Goal: Task Accomplishment & Management: Use online tool/utility

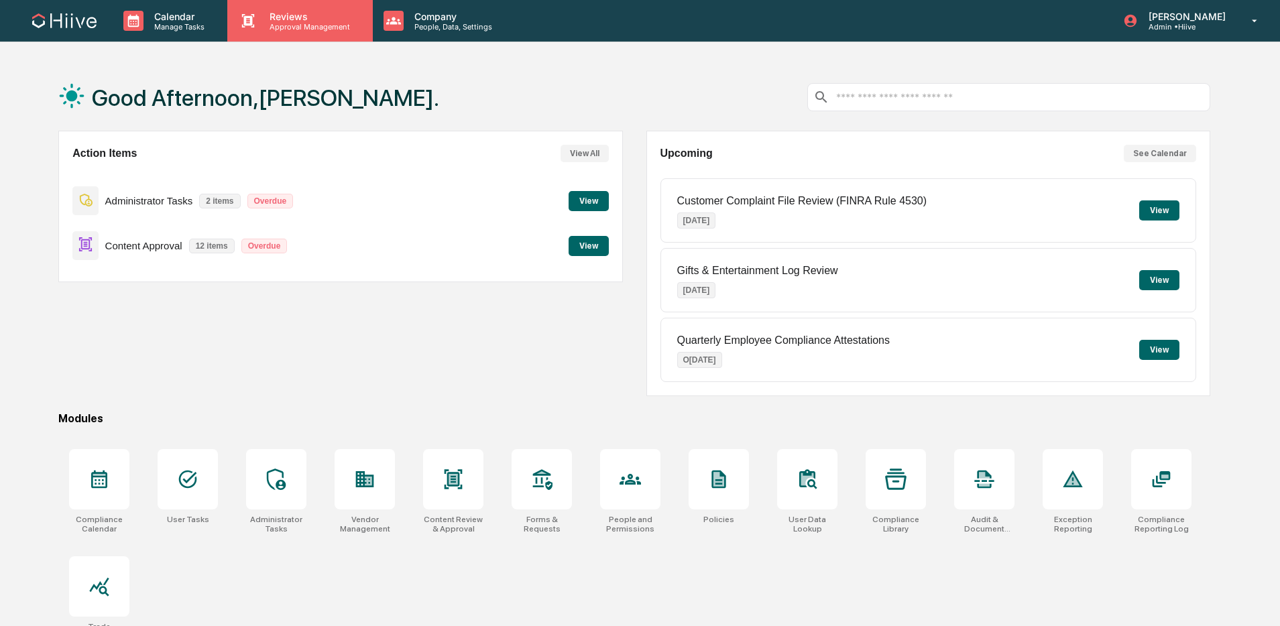
click at [318, 31] on p "Approval Management" at bounding box center [308, 26] width 98 height 9
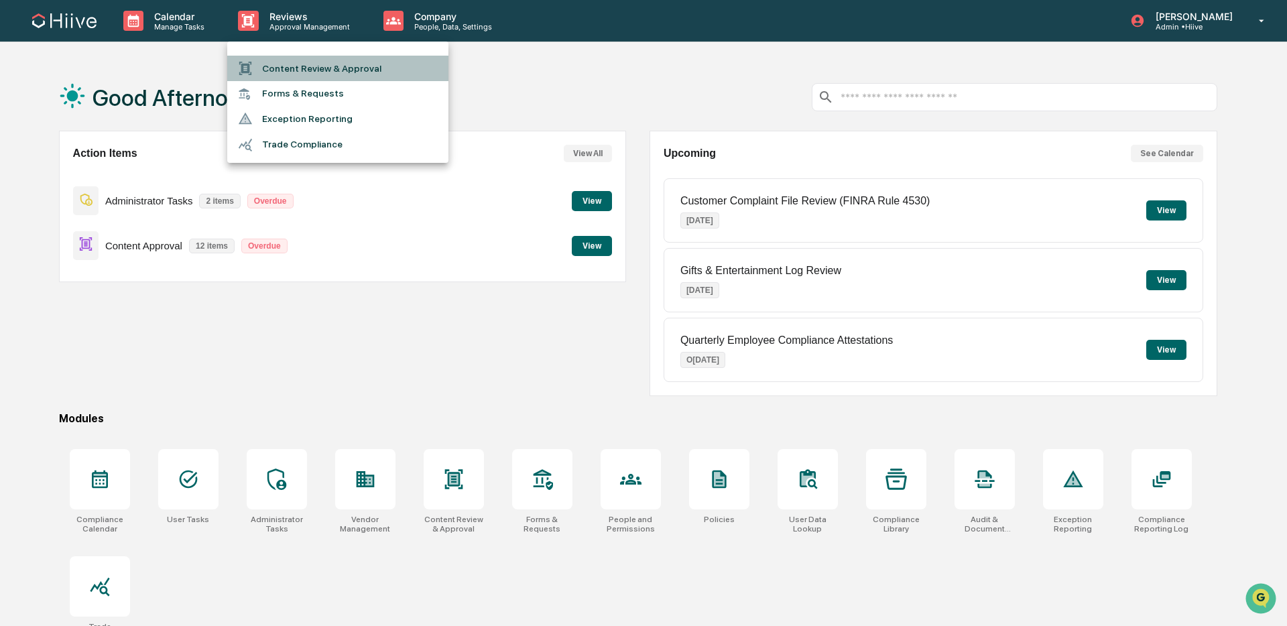
click at [310, 60] on li "Content Review & Approval" at bounding box center [337, 68] width 221 height 25
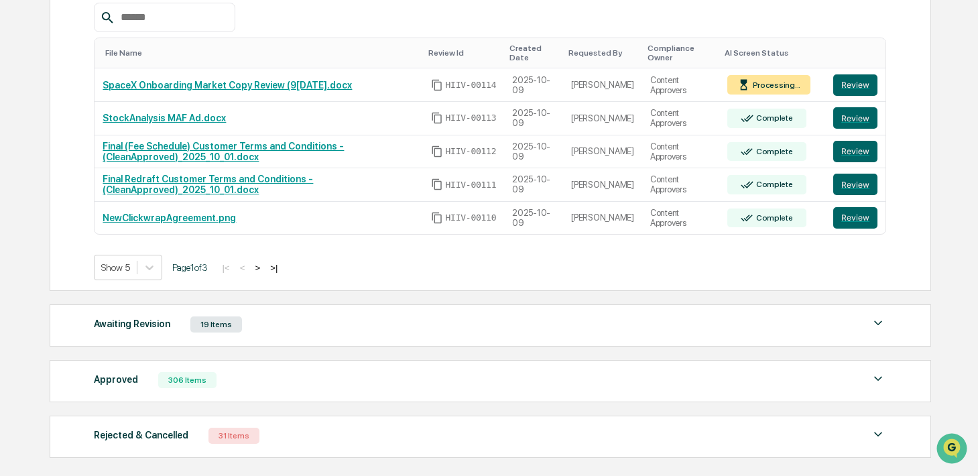
scroll to position [269, 0]
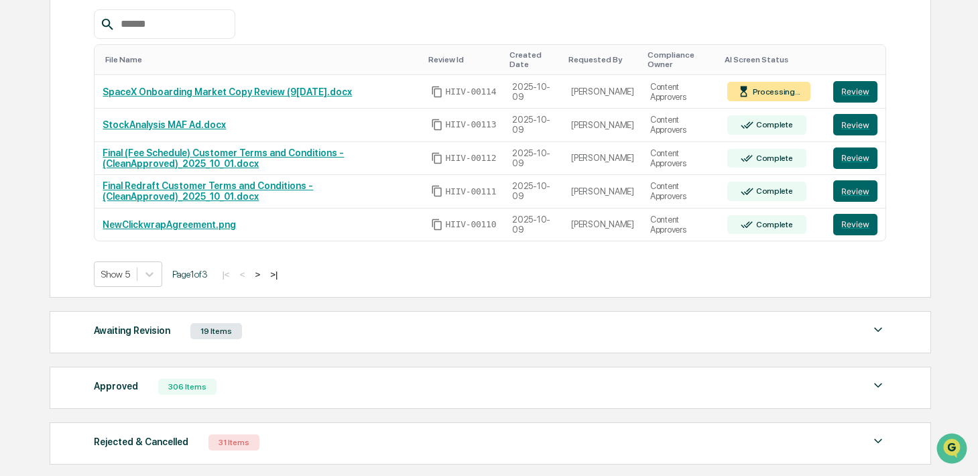
click at [264, 275] on button ">" at bounding box center [257, 274] width 13 height 11
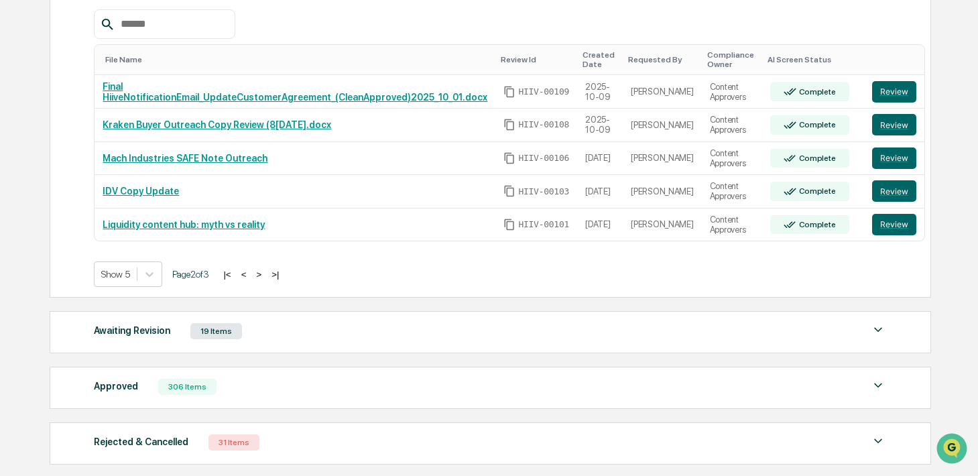
click at [266, 275] on button ">" at bounding box center [258, 274] width 13 height 11
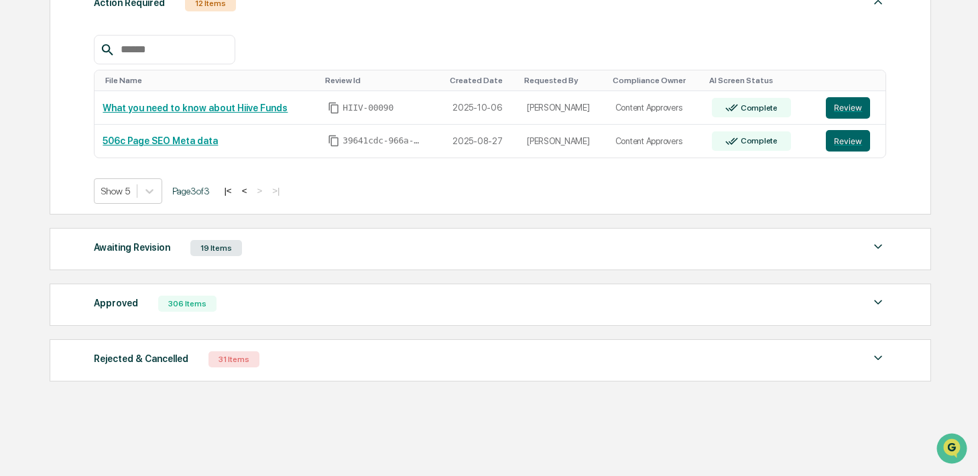
click at [251, 190] on button "<" at bounding box center [244, 190] width 13 height 11
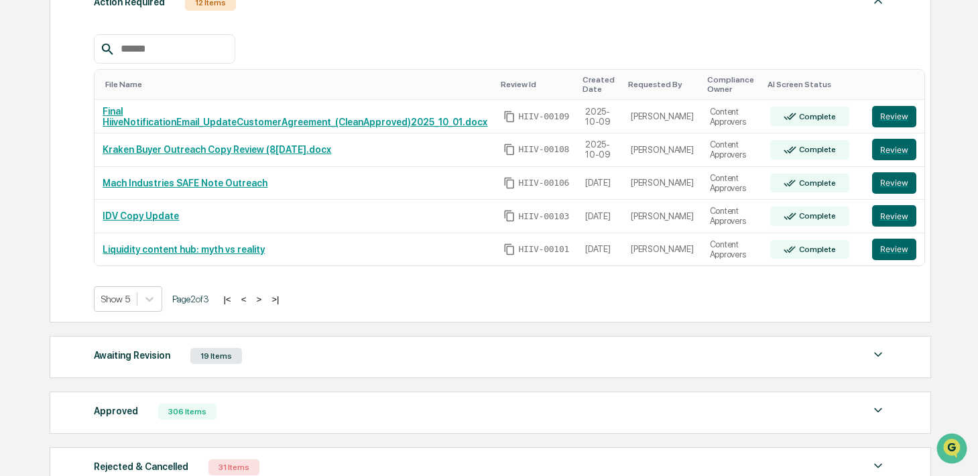
click at [251, 300] on button "<" at bounding box center [243, 299] width 13 height 11
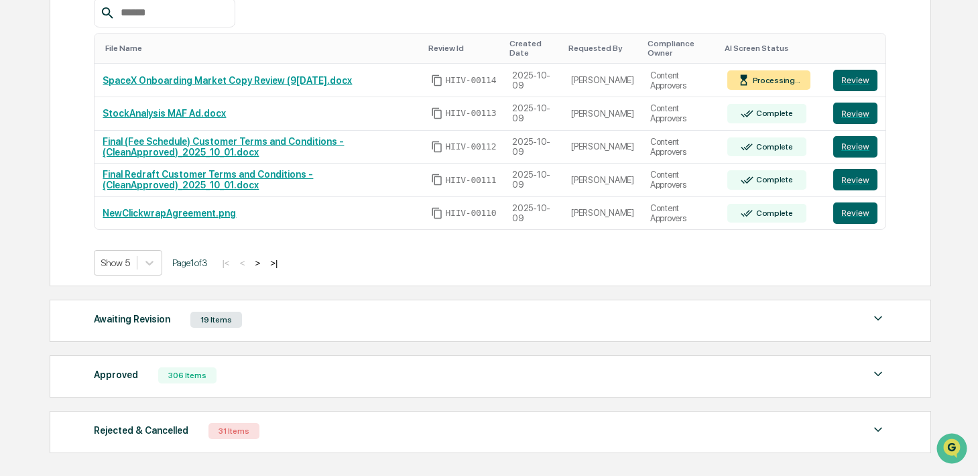
click at [272, 329] on div "Awaiting Revision 19 Items" at bounding box center [490, 319] width 793 height 19
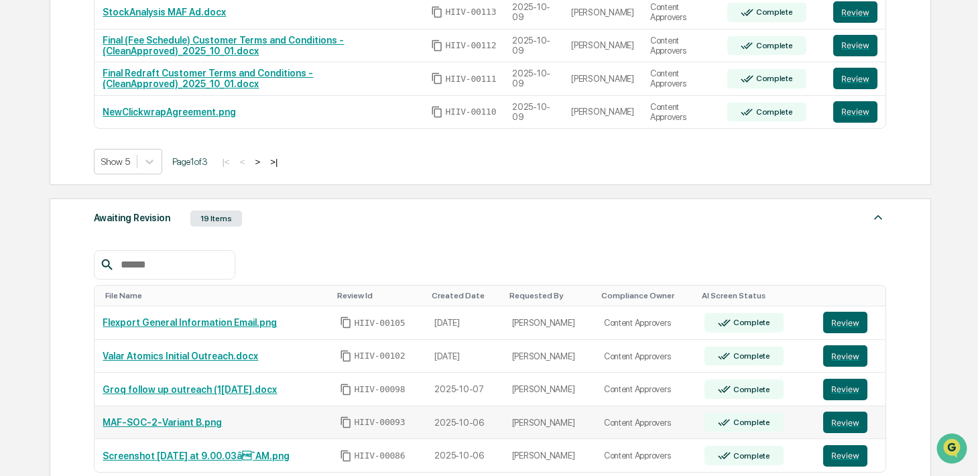
scroll to position [494, 0]
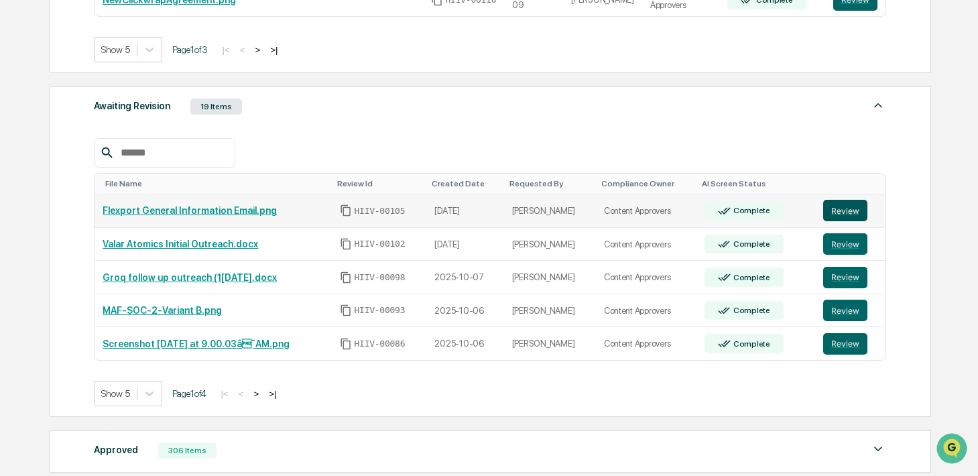
click at [852, 211] on button "Review" at bounding box center [845, 210] width 44 height 21
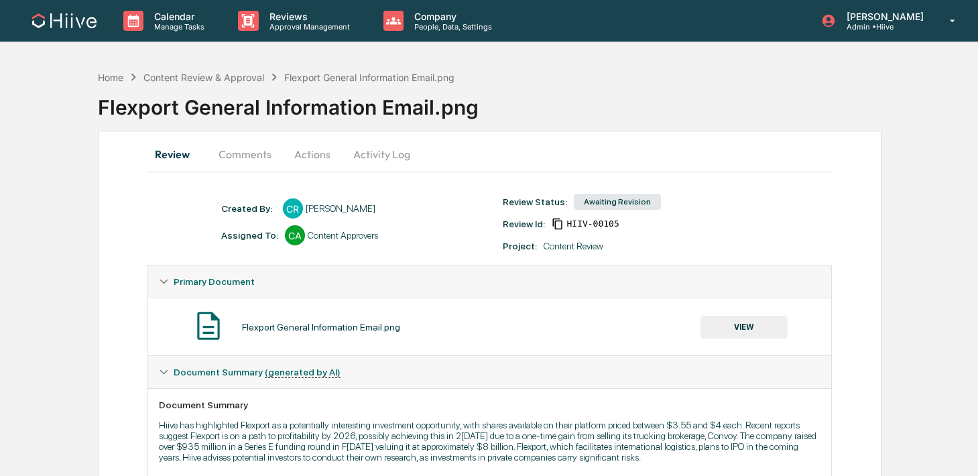
click at [257, 158] on button "Comments" at bounding box center [245, 154] width 74 height 32
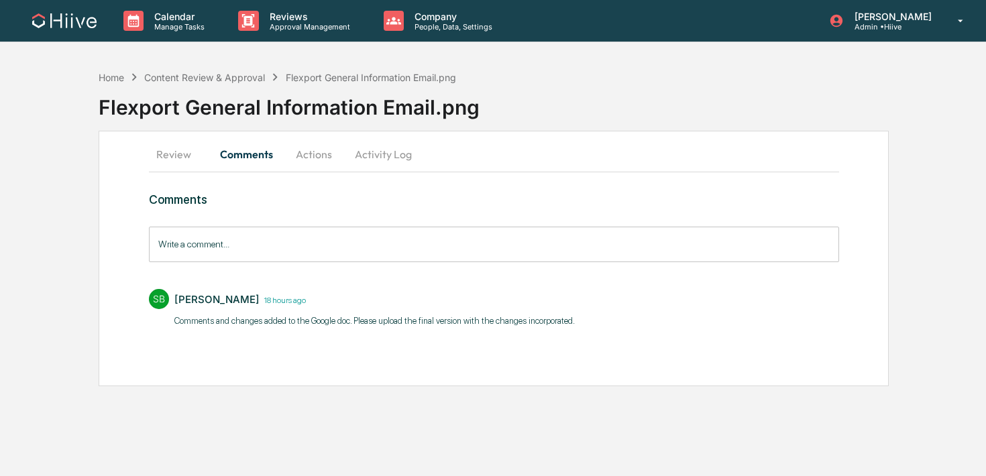
click at [188, 158] on button "Review" at bounding box center [179, 154] width 60 height 32
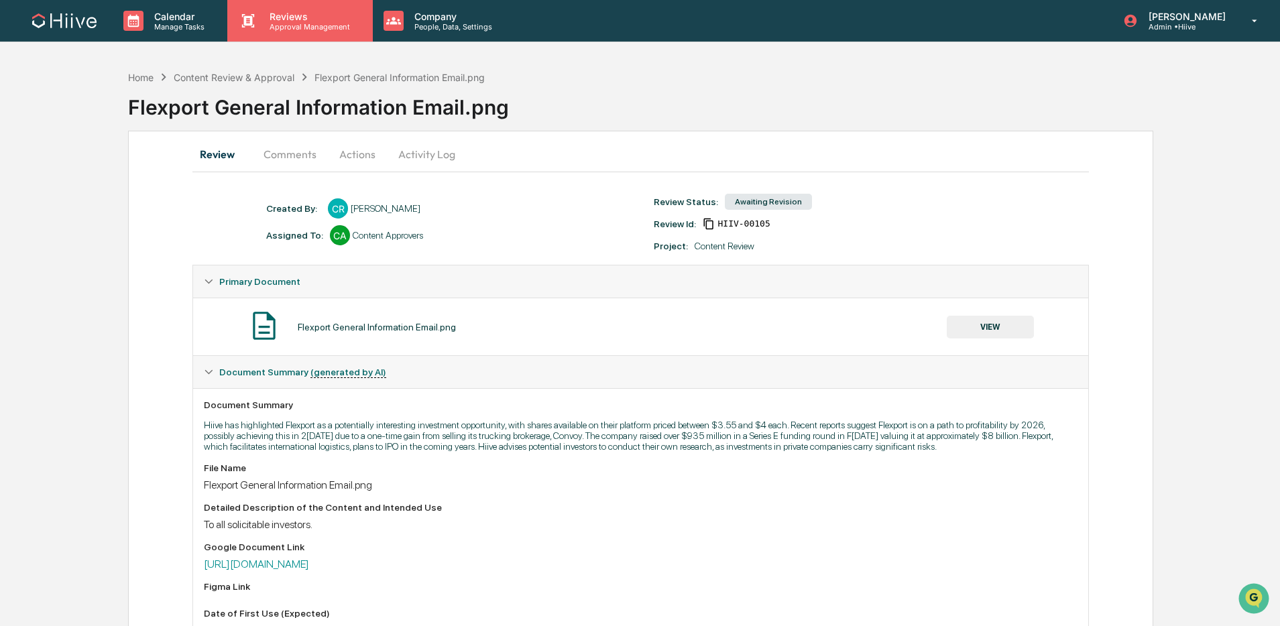
click at [303, 41] on div "Reviews Approval Management" at bounding box center [299, 21] width 145 height 42
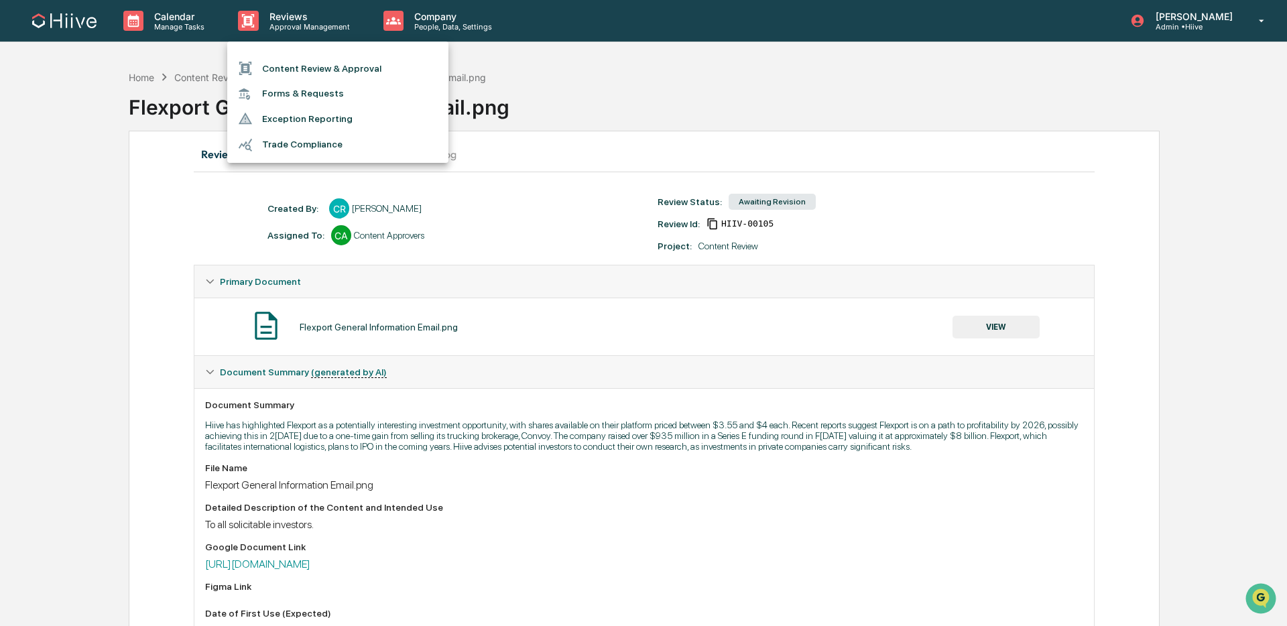
click at [297, 66] on li "Content Review & Approval" at bounding box center [337, 68] width 221 height 25
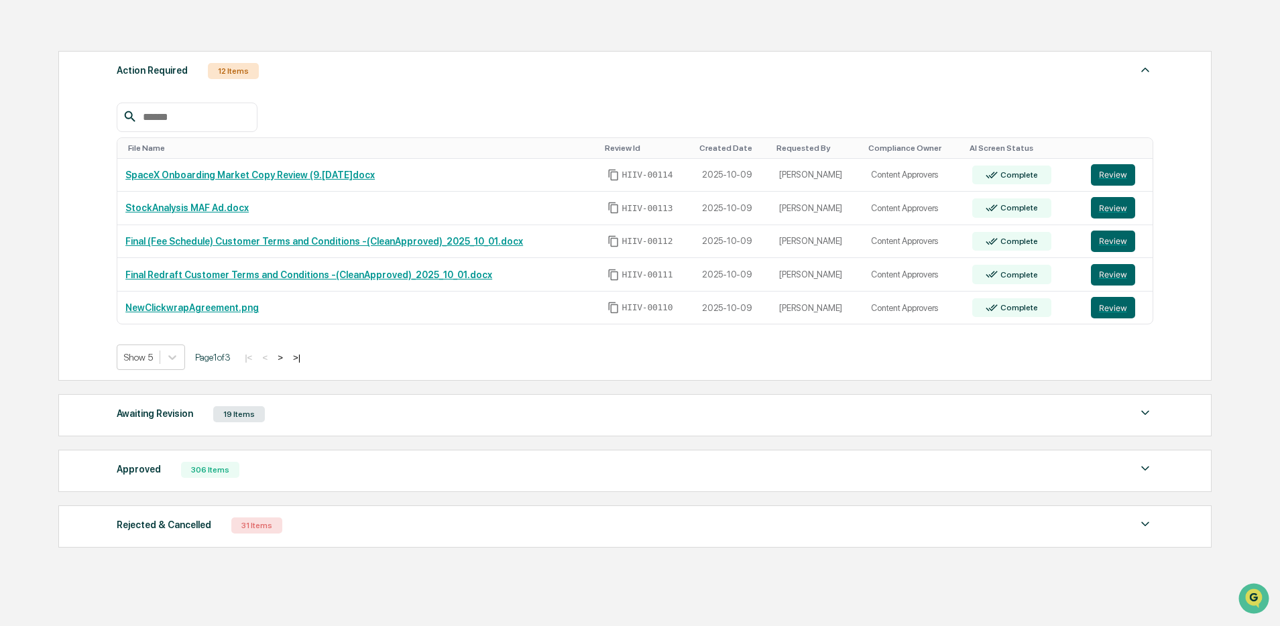
scroll to position [233, 0]
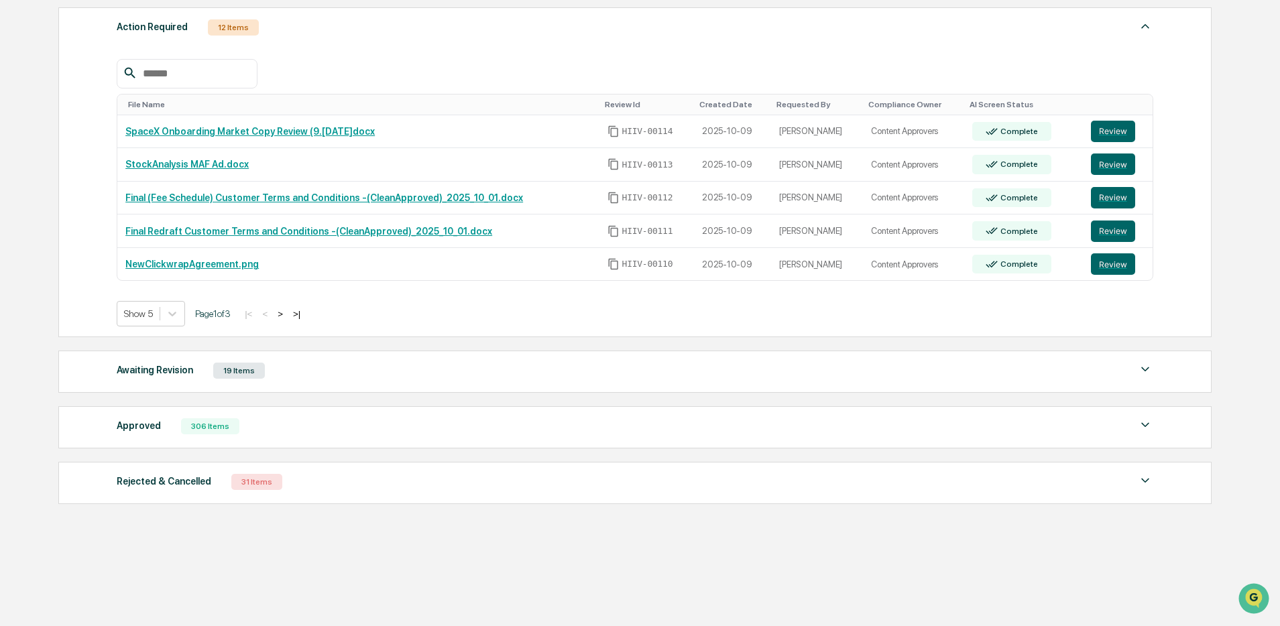
click at [363, 421] on div "Approved 306 Items" at bounding box center [635, 426] width 1037 height 19
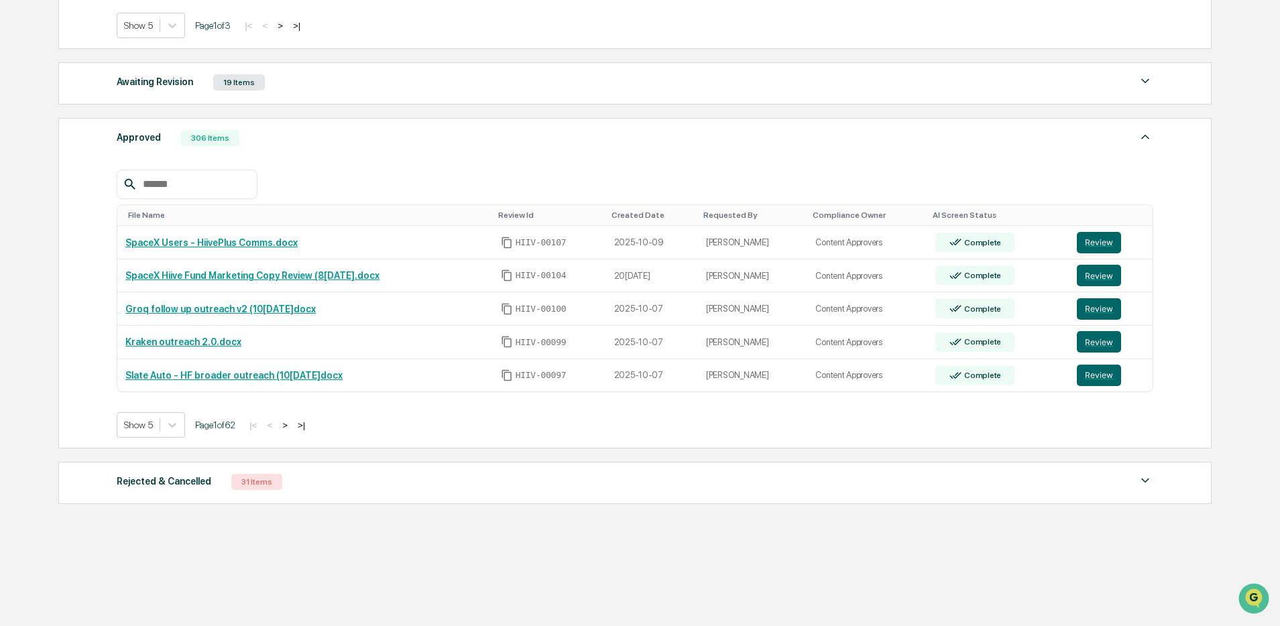
click at [262, 475] on div "31 Items" at bounding box center [256, 482] width 51 height 16
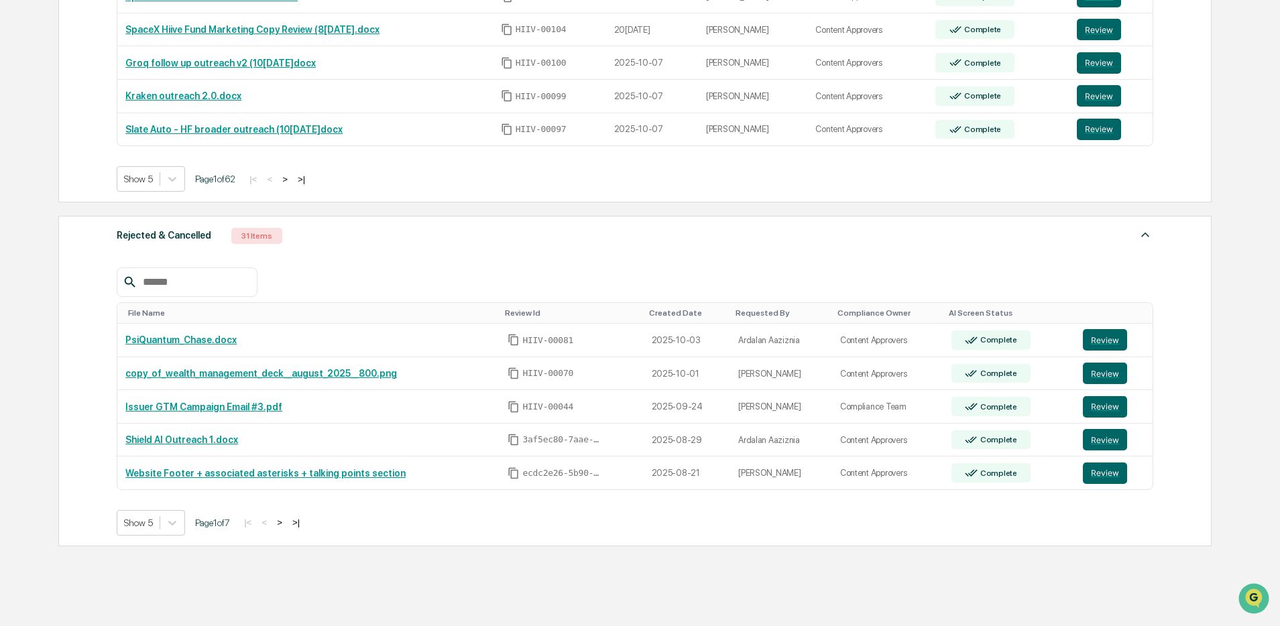
scroll to position [811, 0]
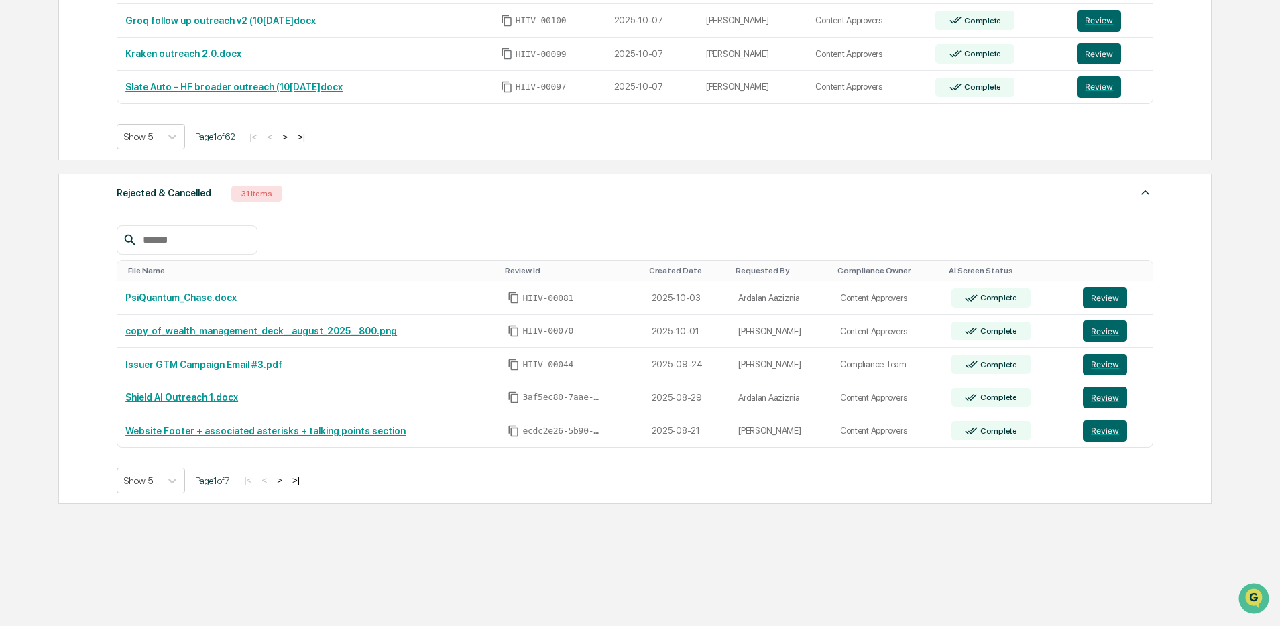
click at [286, 475] on button ">" at bounding box center [279, 480] width 13 height 11
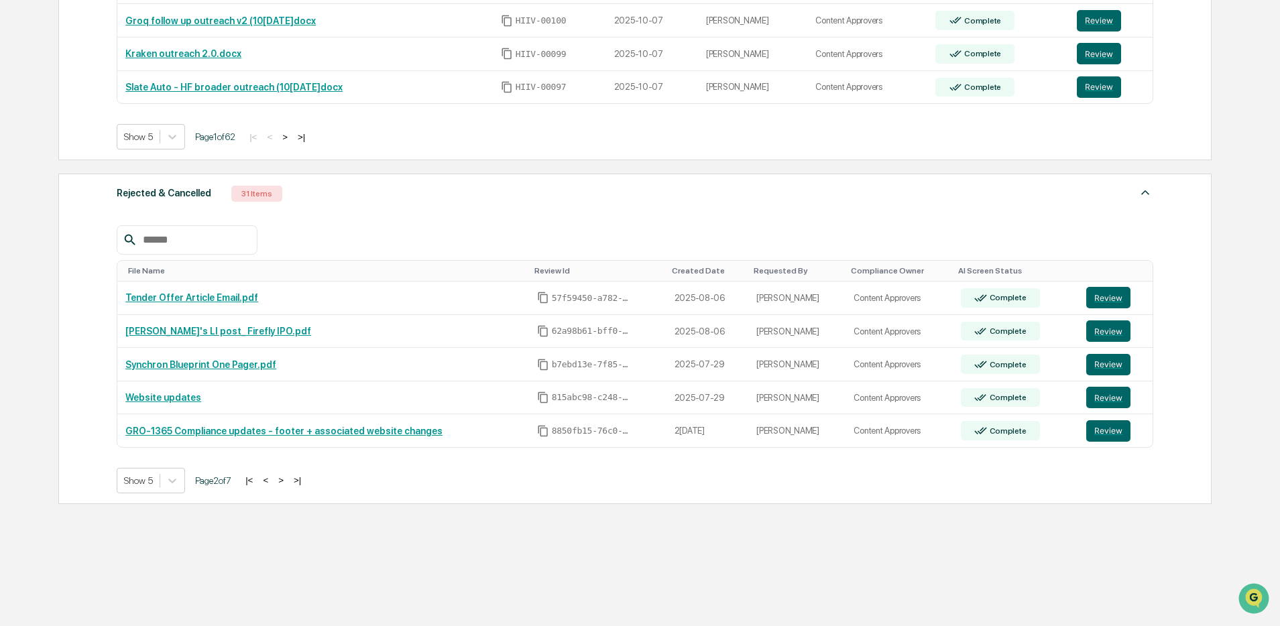
click at [288, 475] on button ">" at bounding box center [280, 480] width 13 height 11
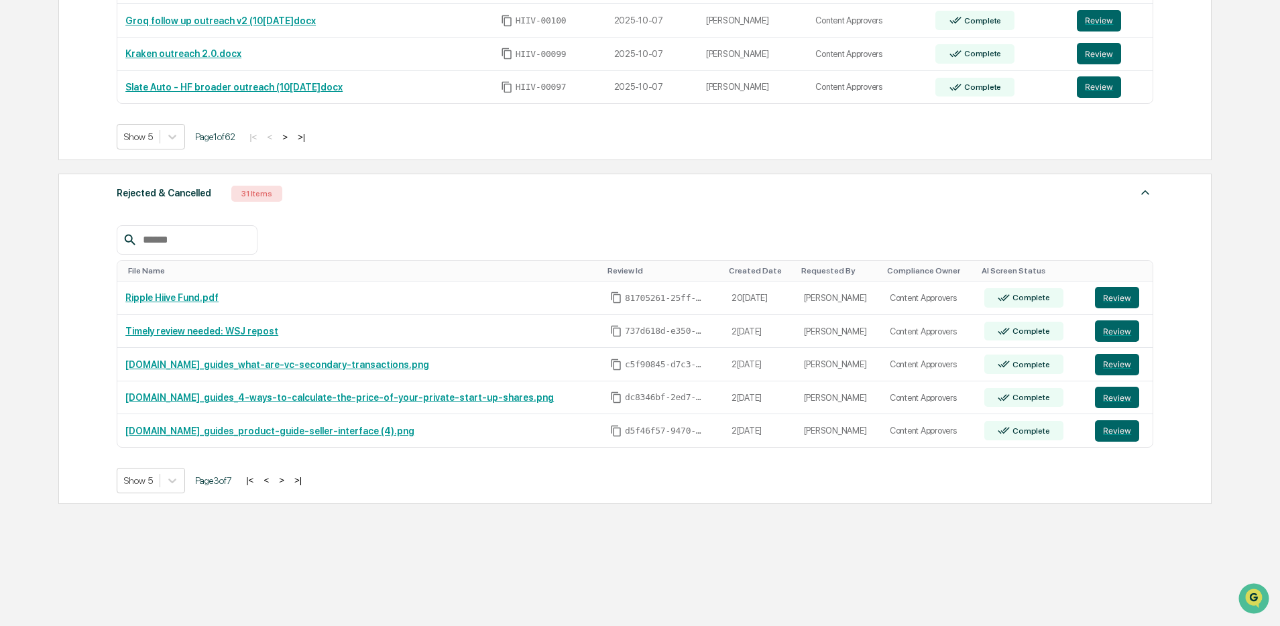
click at [190, 236] on input "text" at bounding box center [194, 239] width 114 height 17
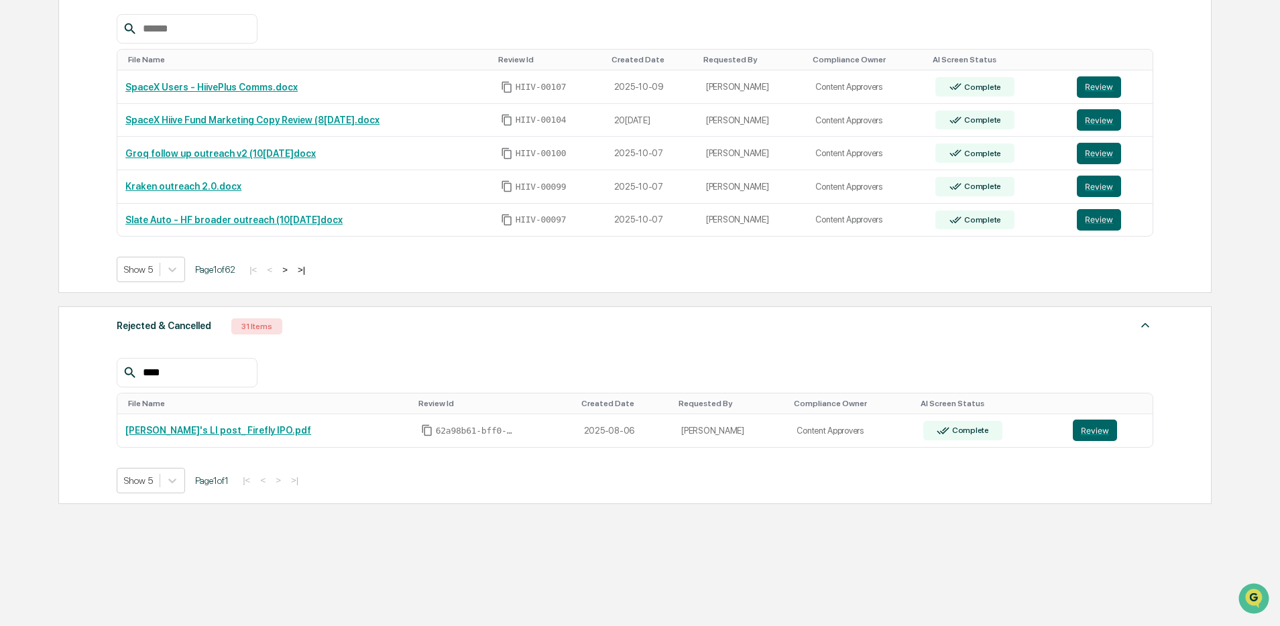
scroll to position [810, 0]
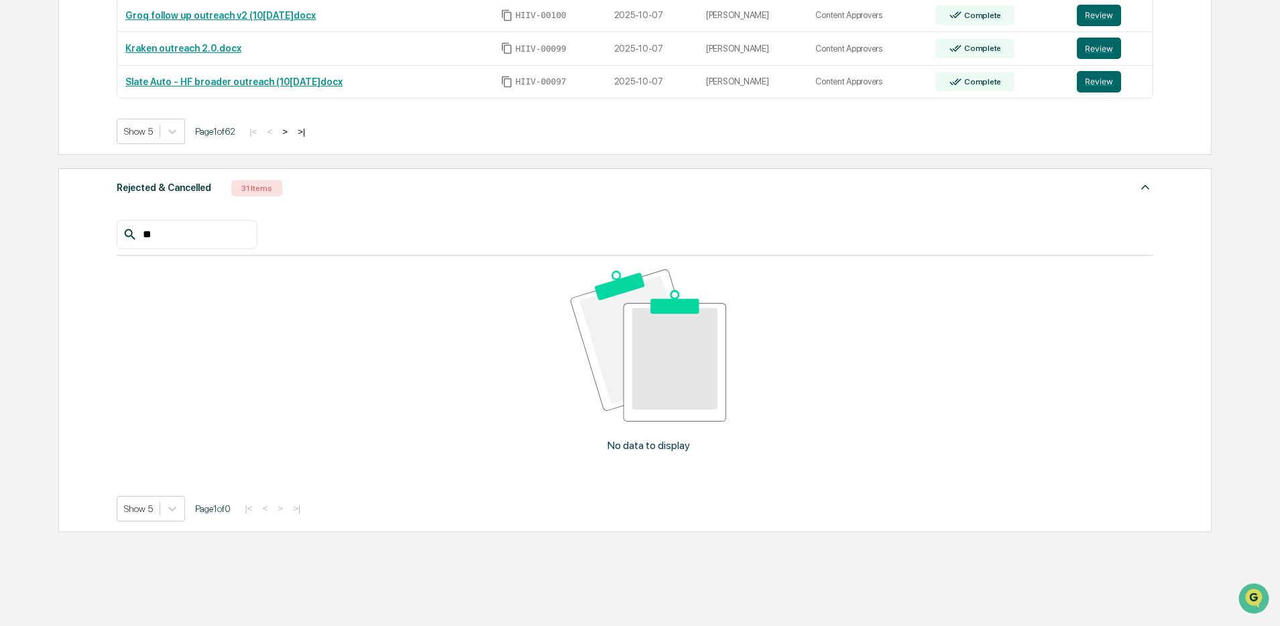
type input "*"
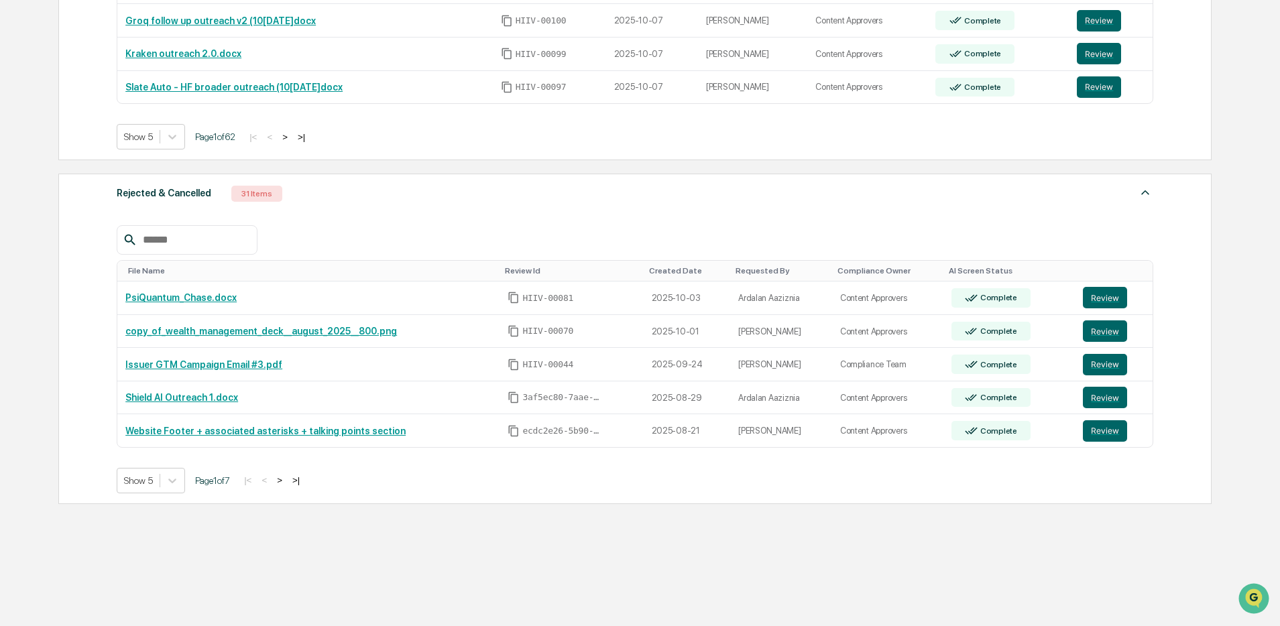
click at [313, 199] on div "Rejected & Cancelled 31 Items" at bounding box center [635, 193] width 1037 height 19
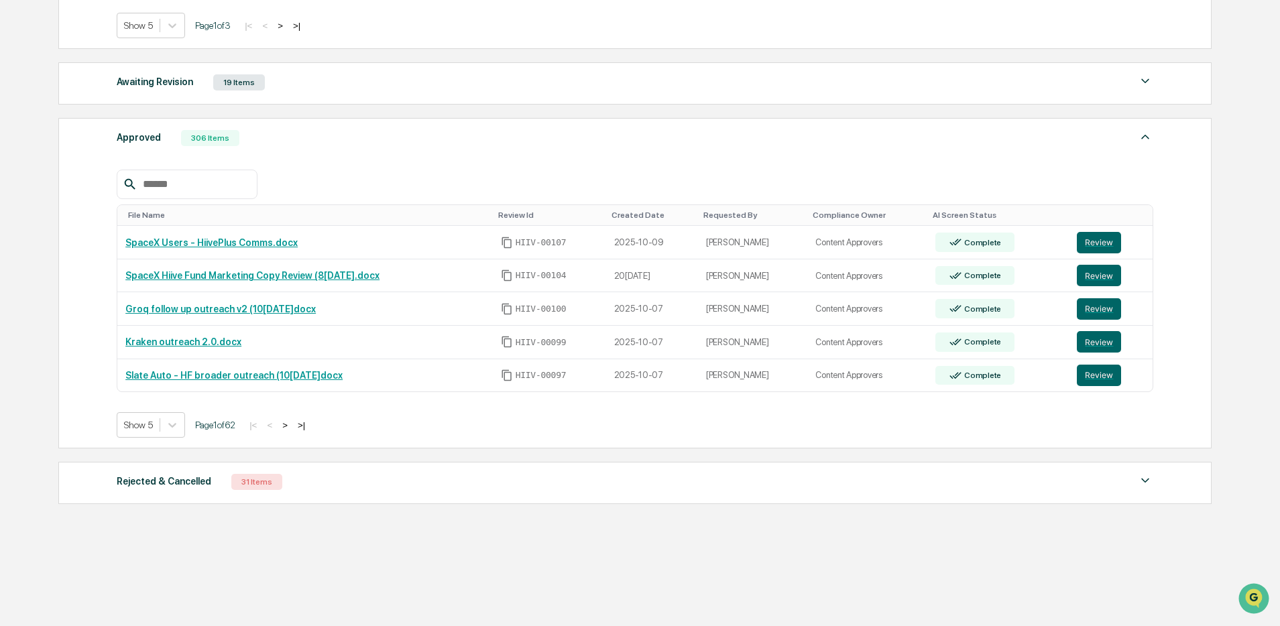
scroll to position [522, 0]
click at [187, 182] on input "text" at bounding box center [194, 184] width 114 height 17
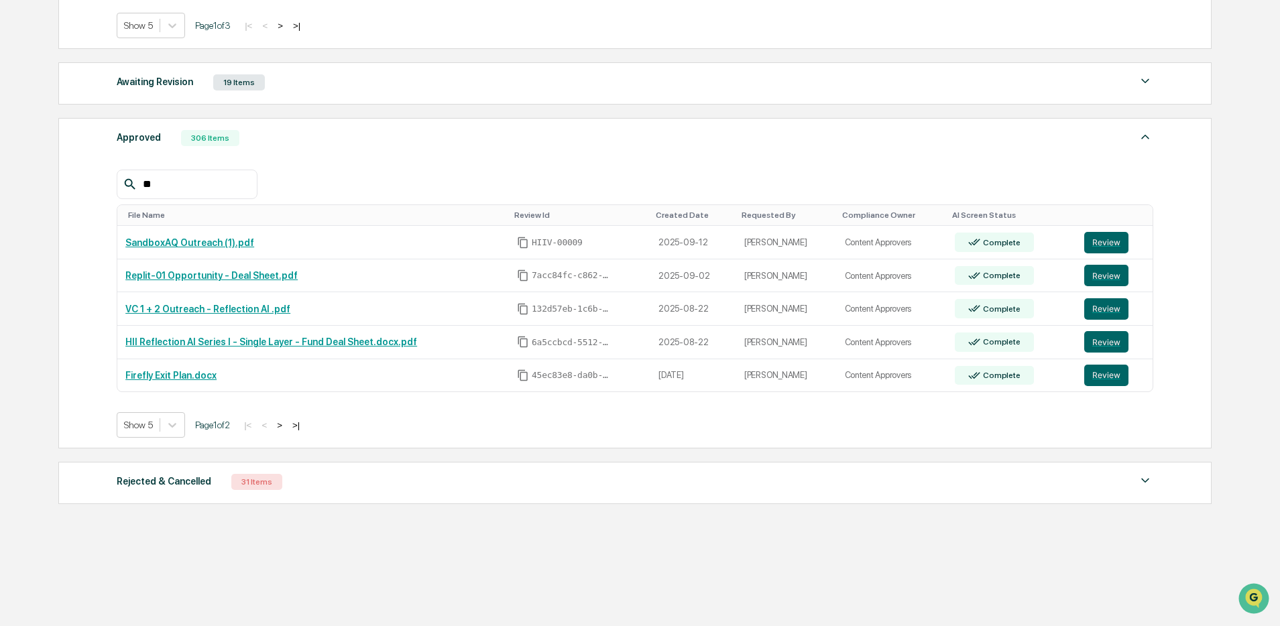
type input "*"
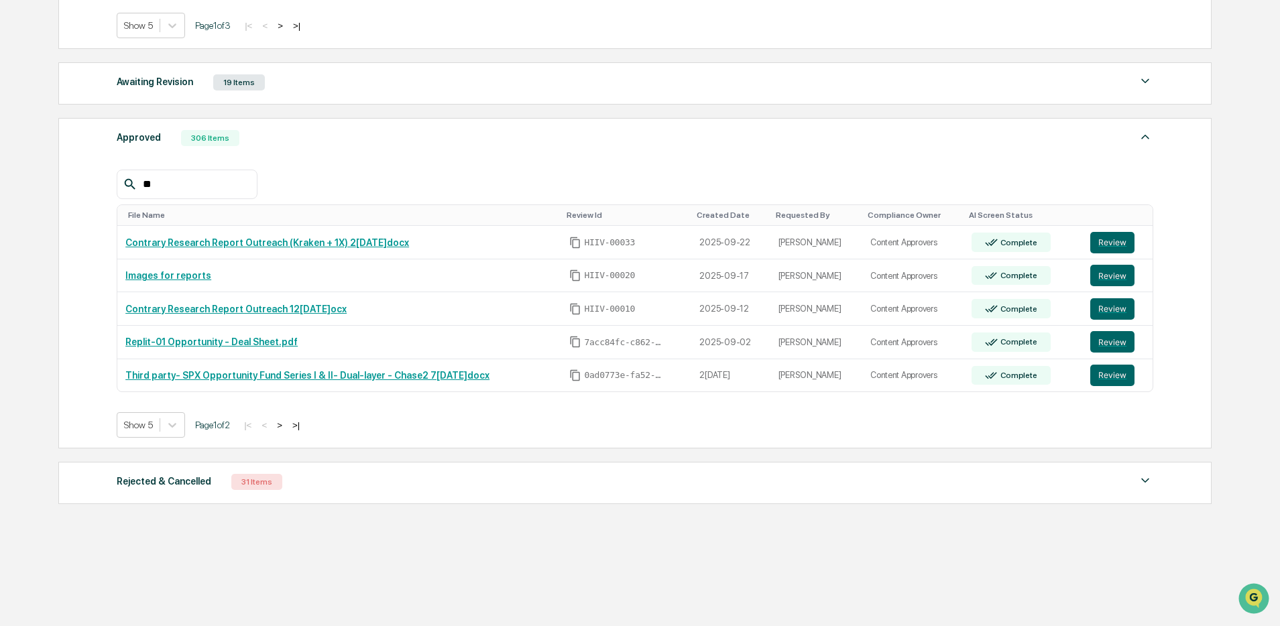
type input "*"
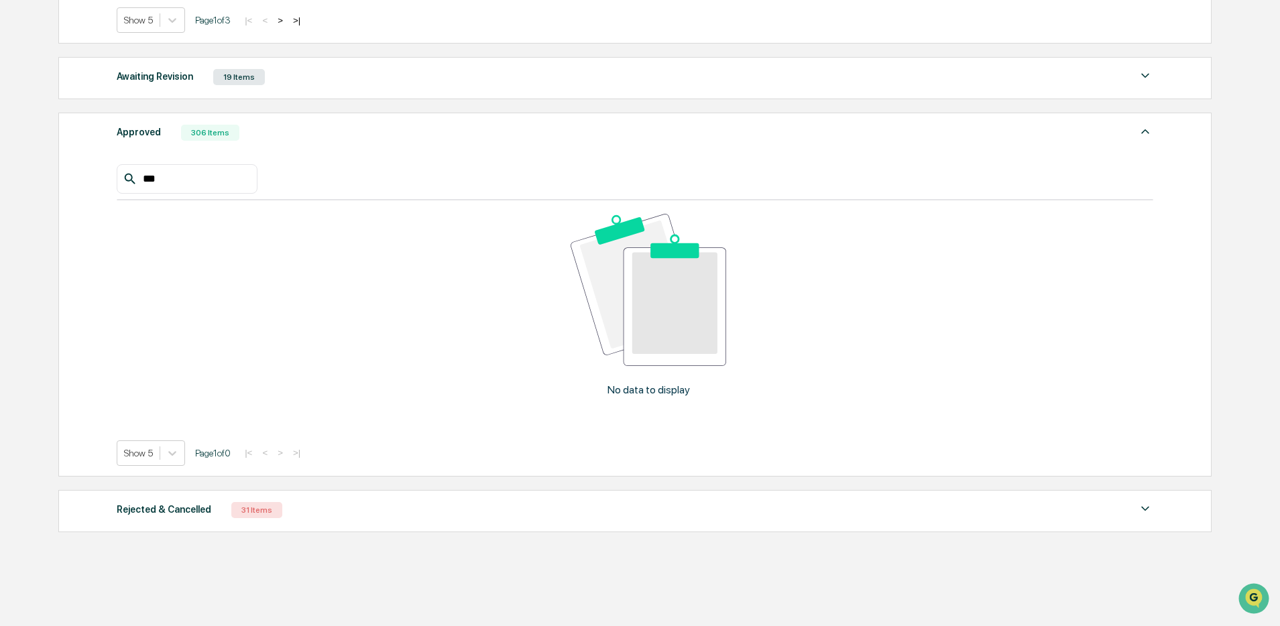
scroll to position [422, 0]
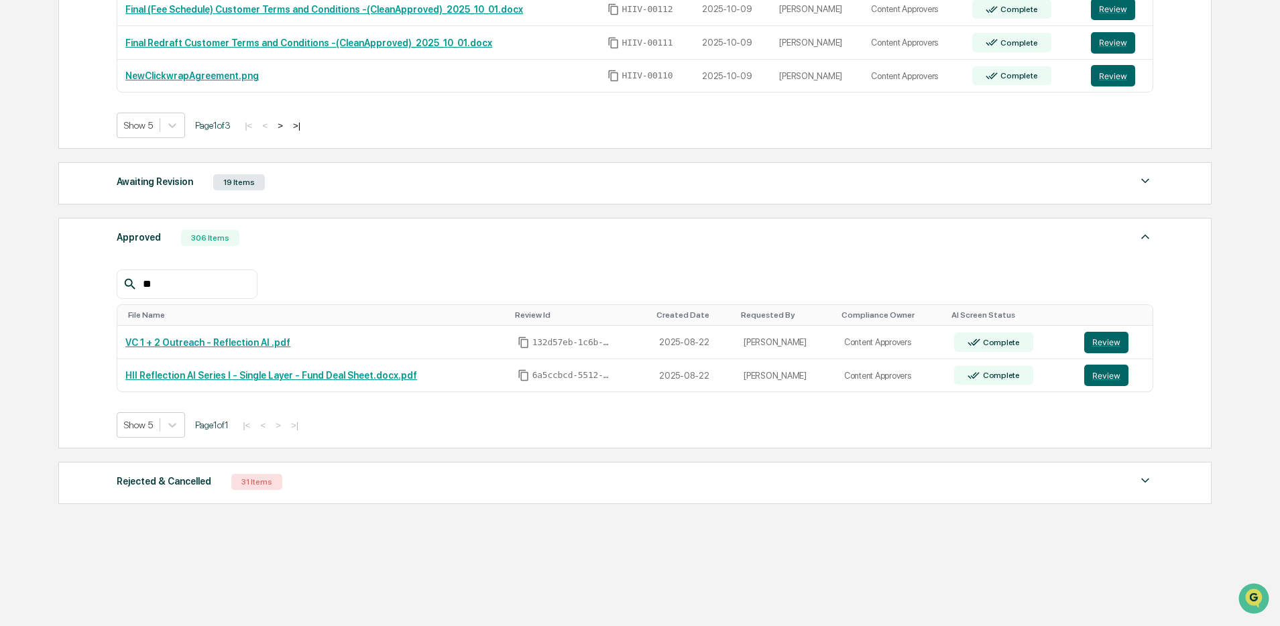
type input "*"
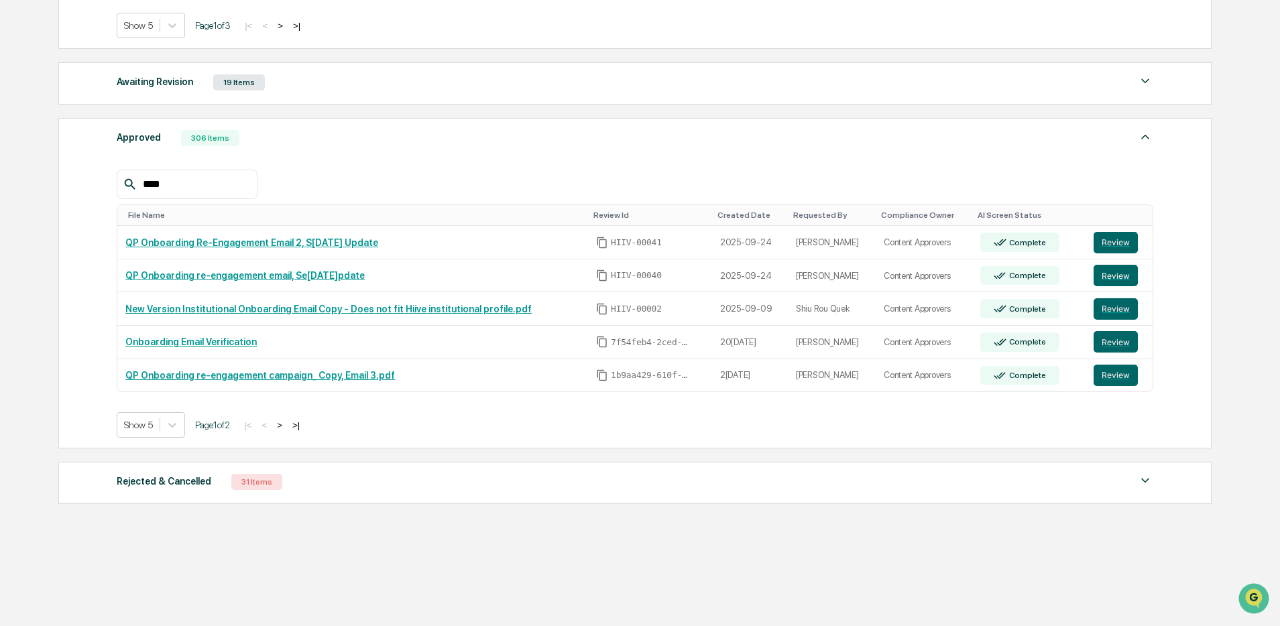
click at [286, 424] on button ">" at bounding box center [279, 425] width 13 height 11
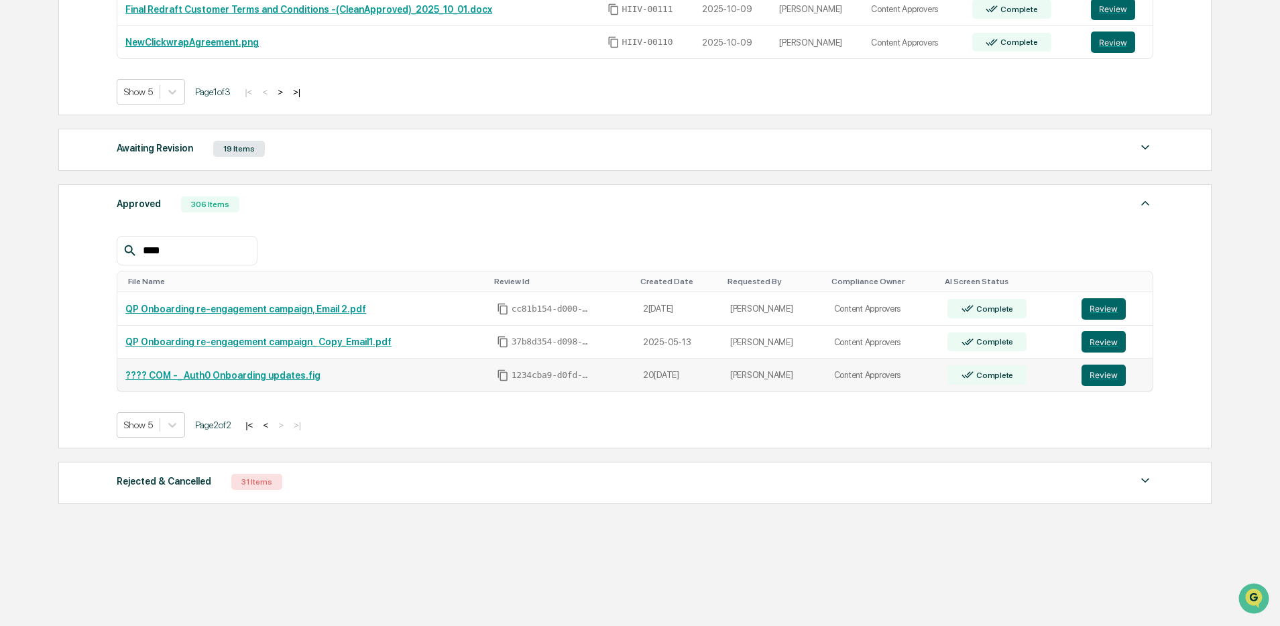
scroll to position [451, 0]
click at [272, 430] on button "<" at bounding box center [265, 425] width 13 height 11
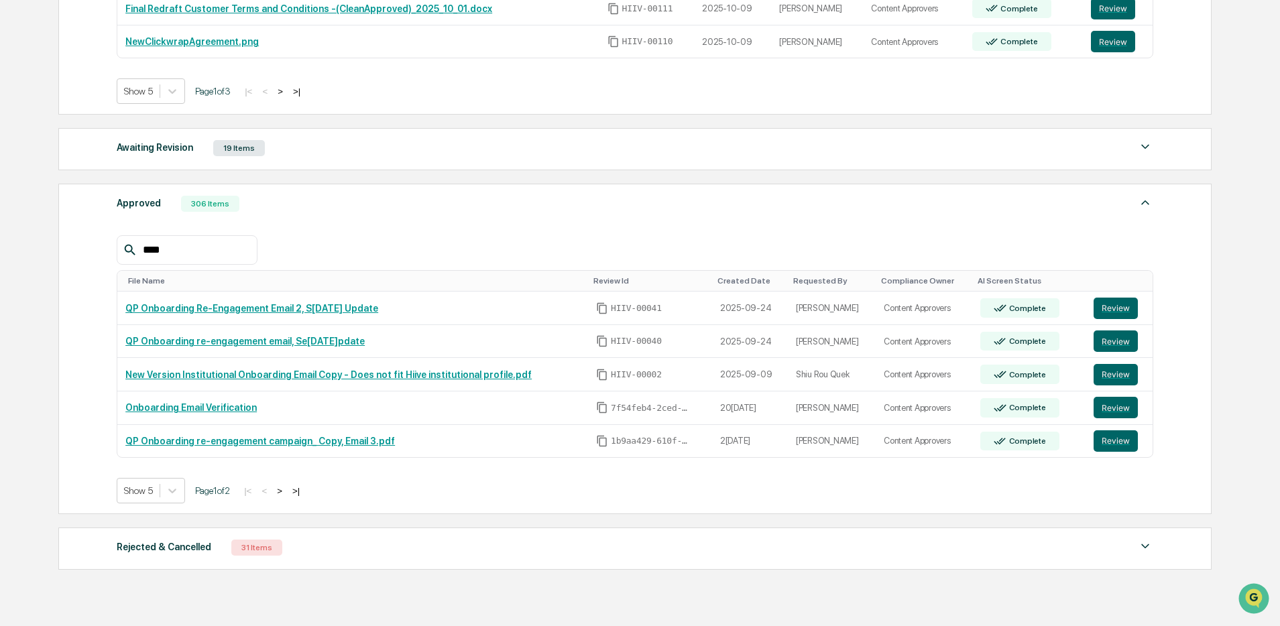
click at [186, 264] on div "****" at bounding box center [187, 250] width 141 height 30
click at [190, 257] on input "****" at bounding box center [194, 249] width 114 height 17
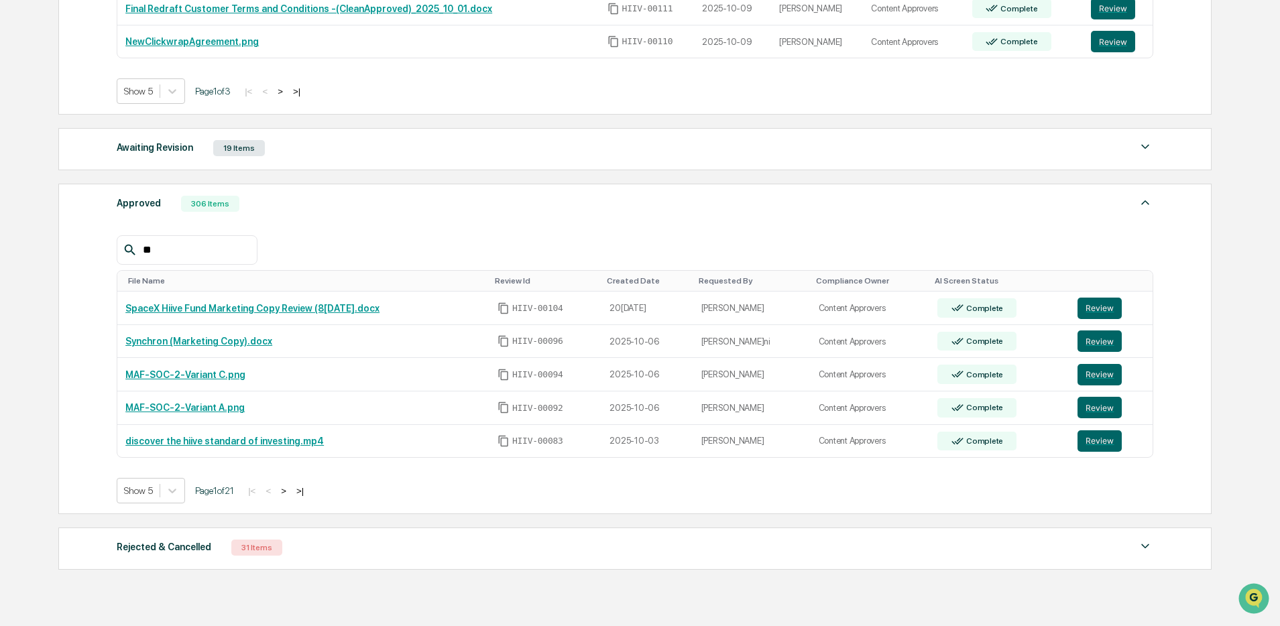
type input "*"
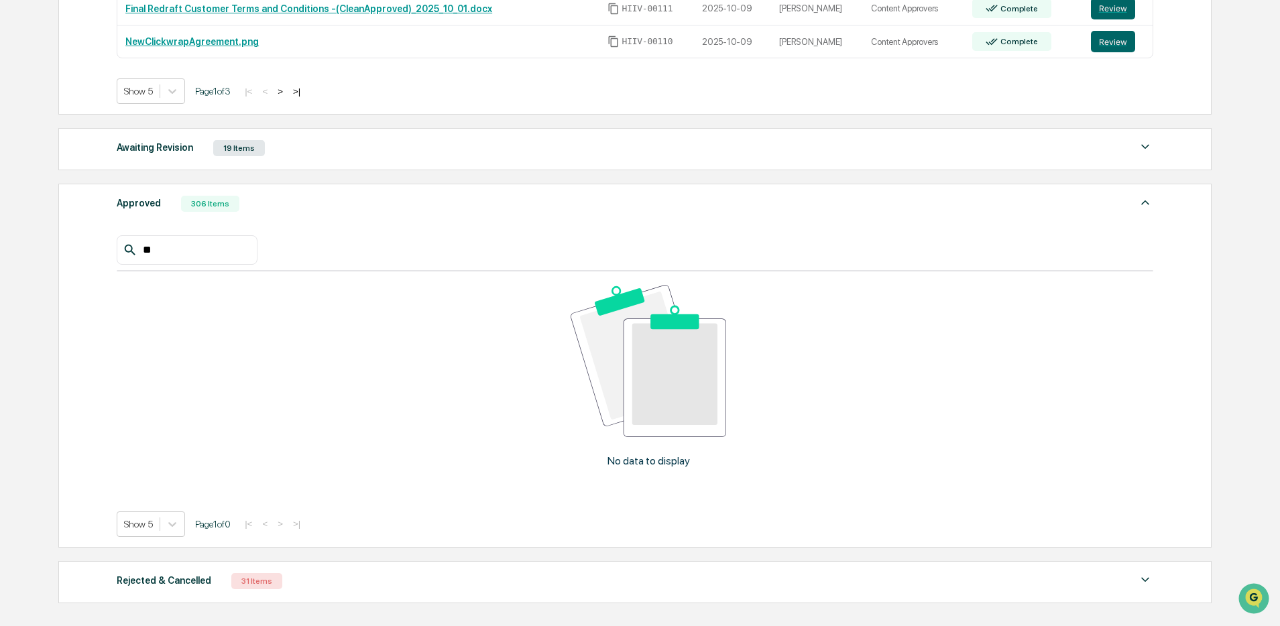
type input "*"
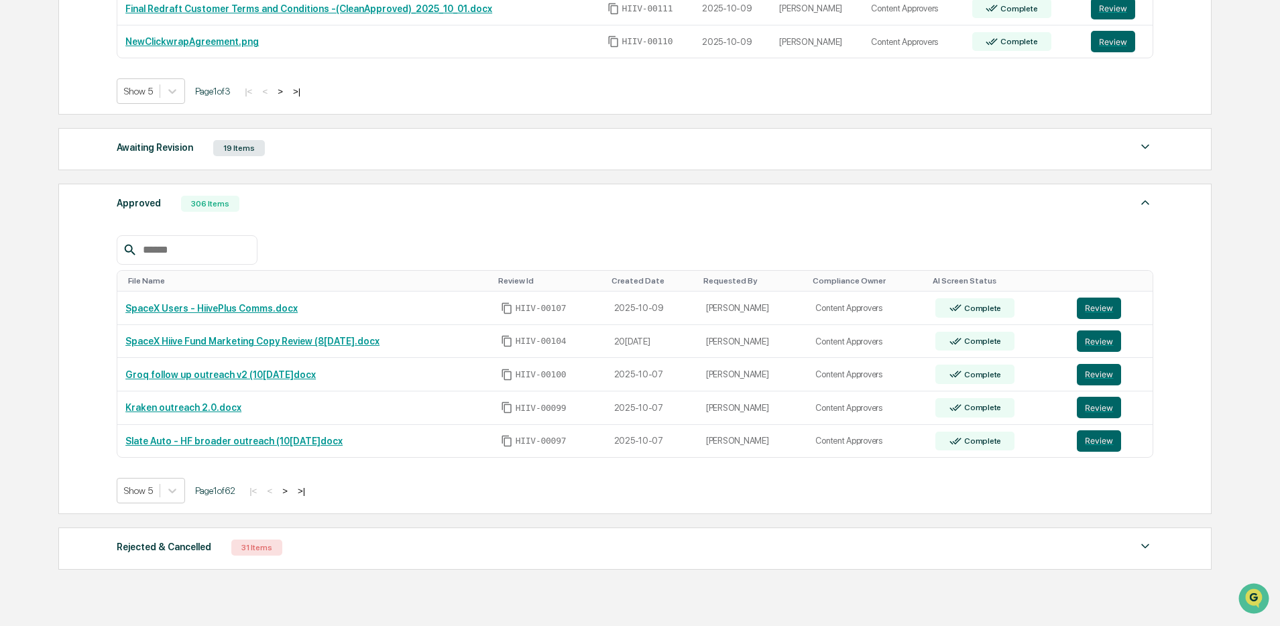
click at [269, 164] on div "Awaiting Revision 19 Items File Name Review Id Created Date Requested By Compli…" at bounding box center [634, 149] width 1153 height 42
click at [264, 156] on div "19 Items" at bounding box center [239, 148] width 52 height 16
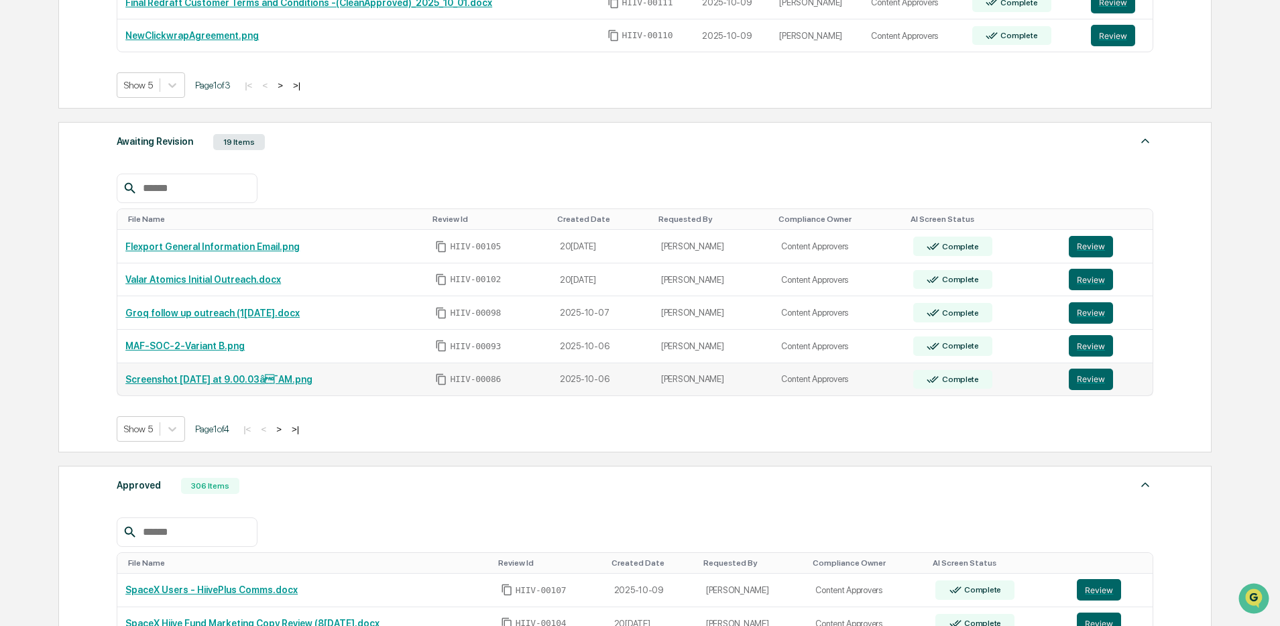
scroll to position [458, 0]
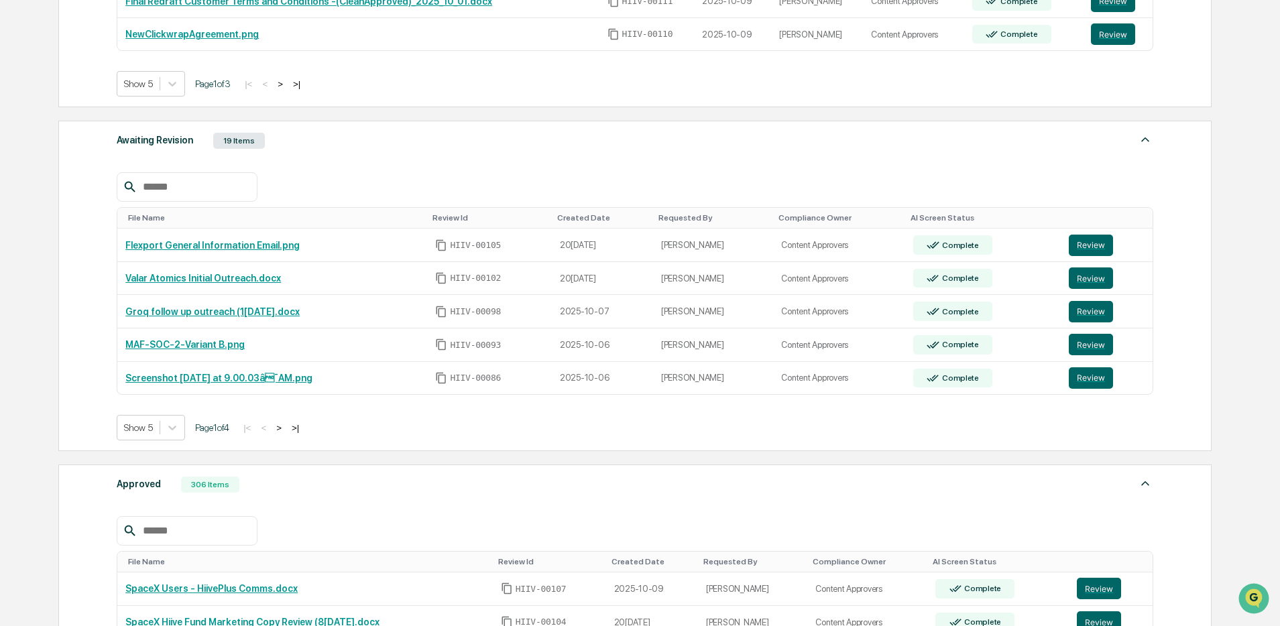
click at [286, 430] on button ">" at bounding box center [278, 427] width 13 height 11
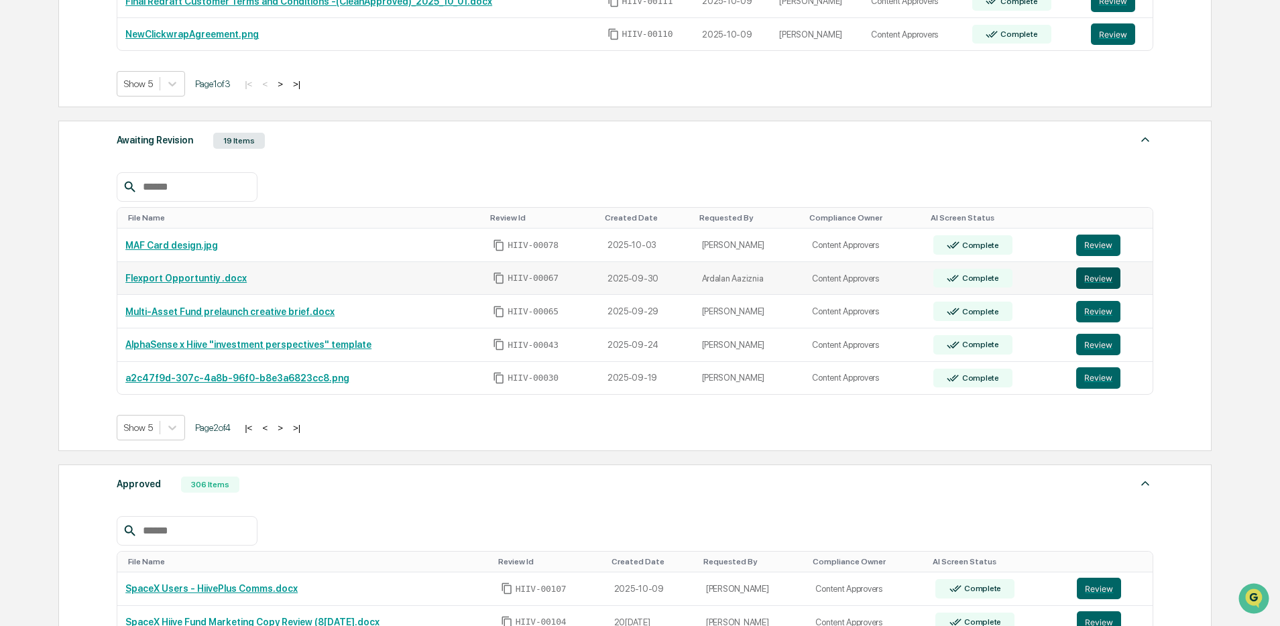
click at [985, 282] on button "Review" at bounding box center [1098, 278] width 44 height 21
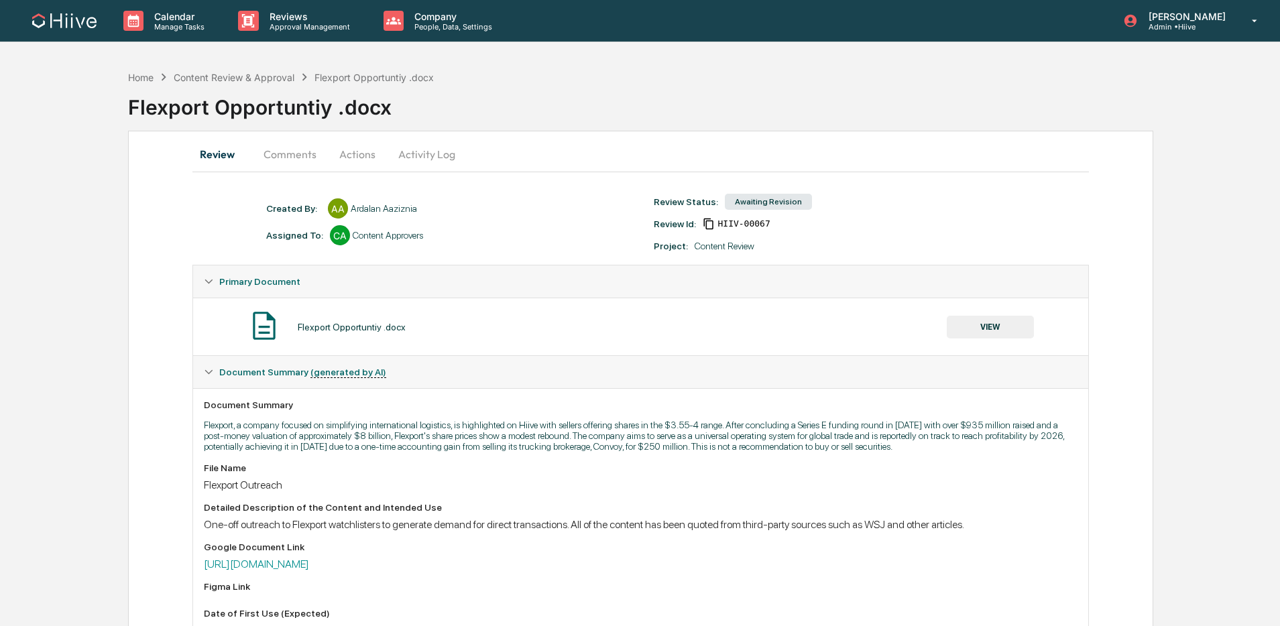
click at [297, 162] on button "Comments" at bounding box center [290, 154] width 74 height 32
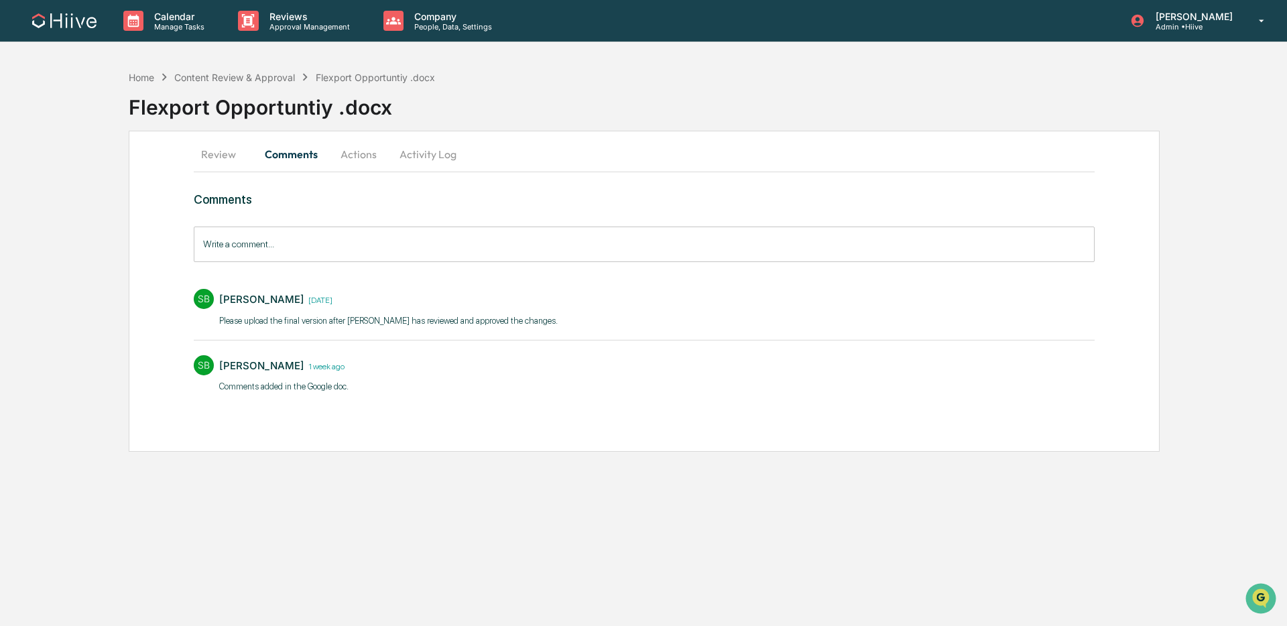
click at [222, 156] on button "Review" at bounding box center [224, 154] width 60 height 32
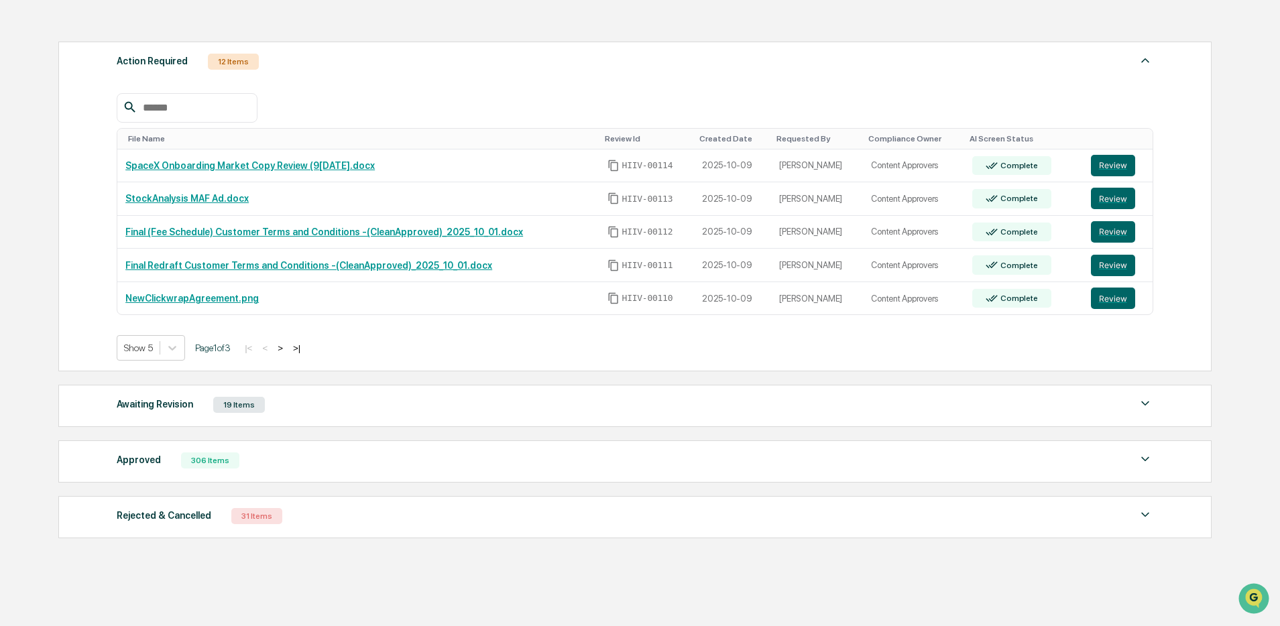
click at [287, 352] on button ">" at bounding box center [280, 348] width 13 height 11
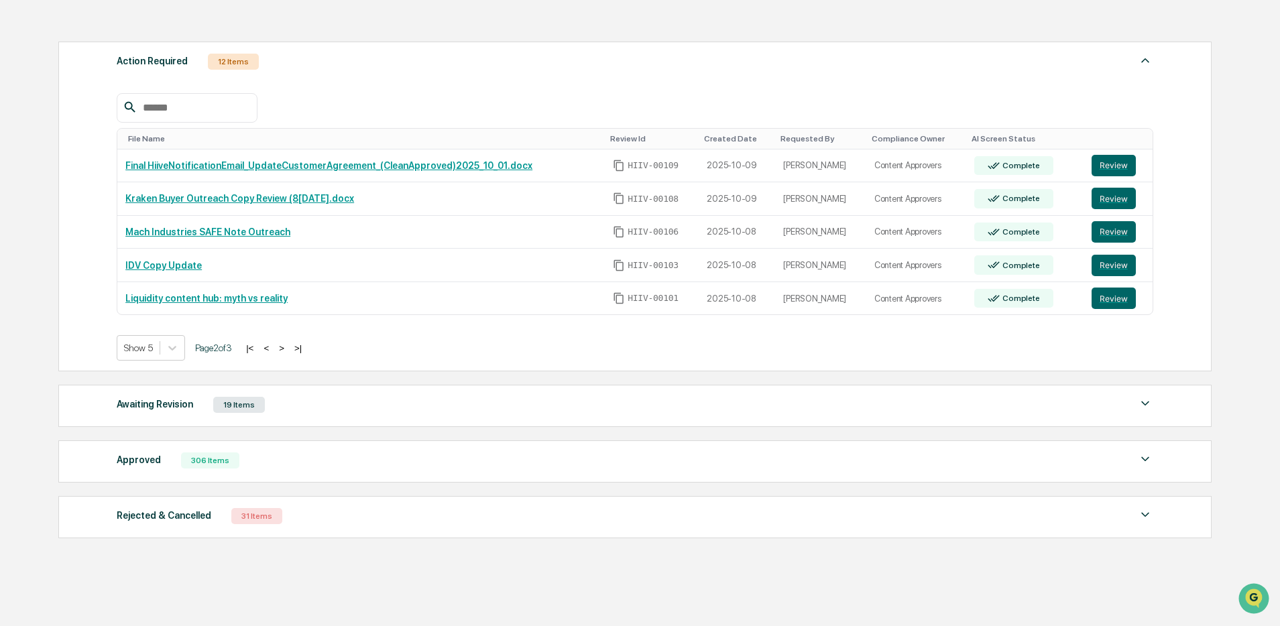
click at [288, 352] on button ">" at bounding box center [281, 348] width 13 height 11
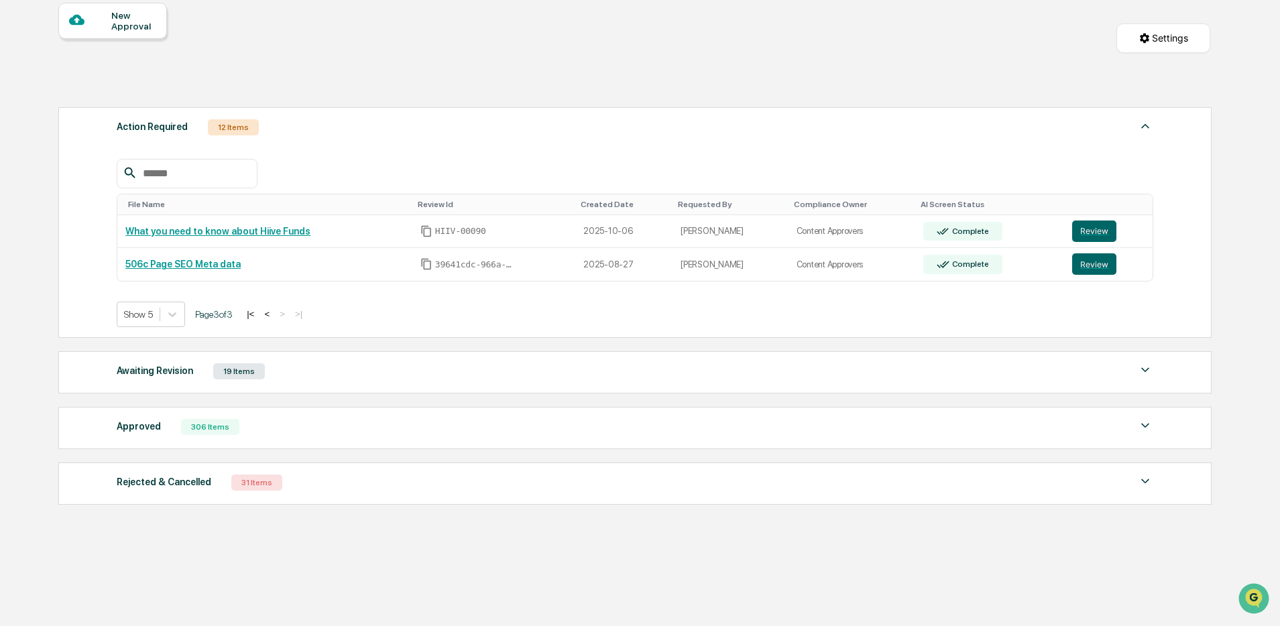
scroll to position [133, 0]
click at [274, 312] on button "<" at bounding box center [266, 313] width 13 height 11
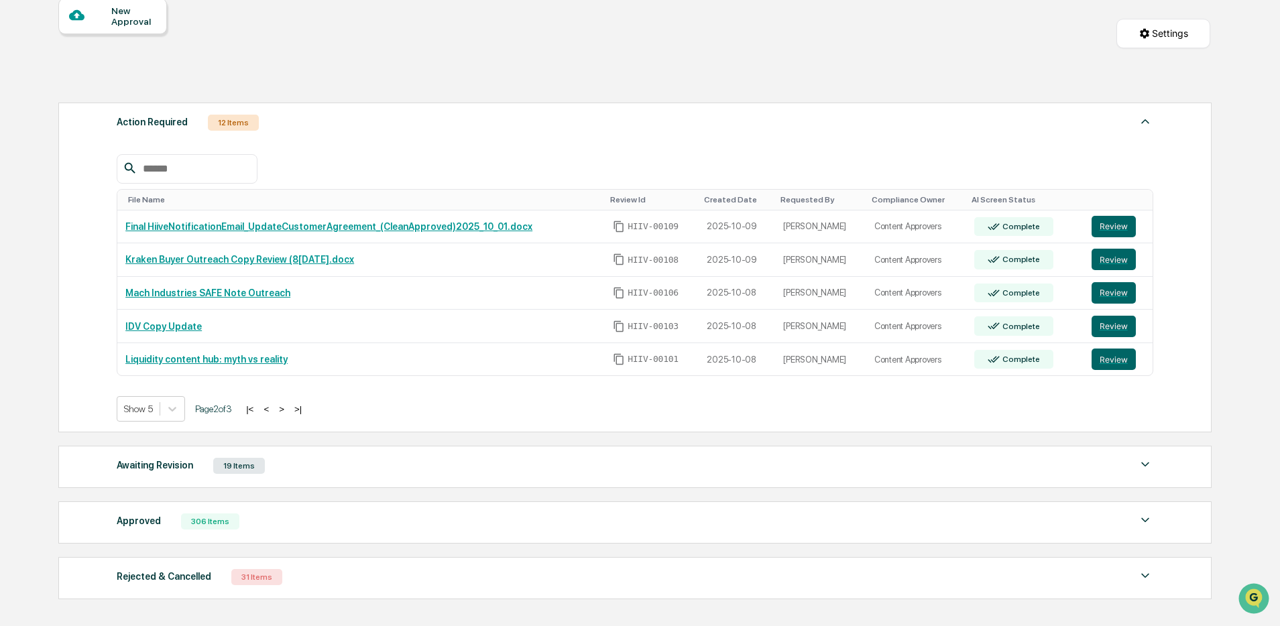
click at [273, 411] on button "<" at bounding box center [265, 409] width 13 height 11
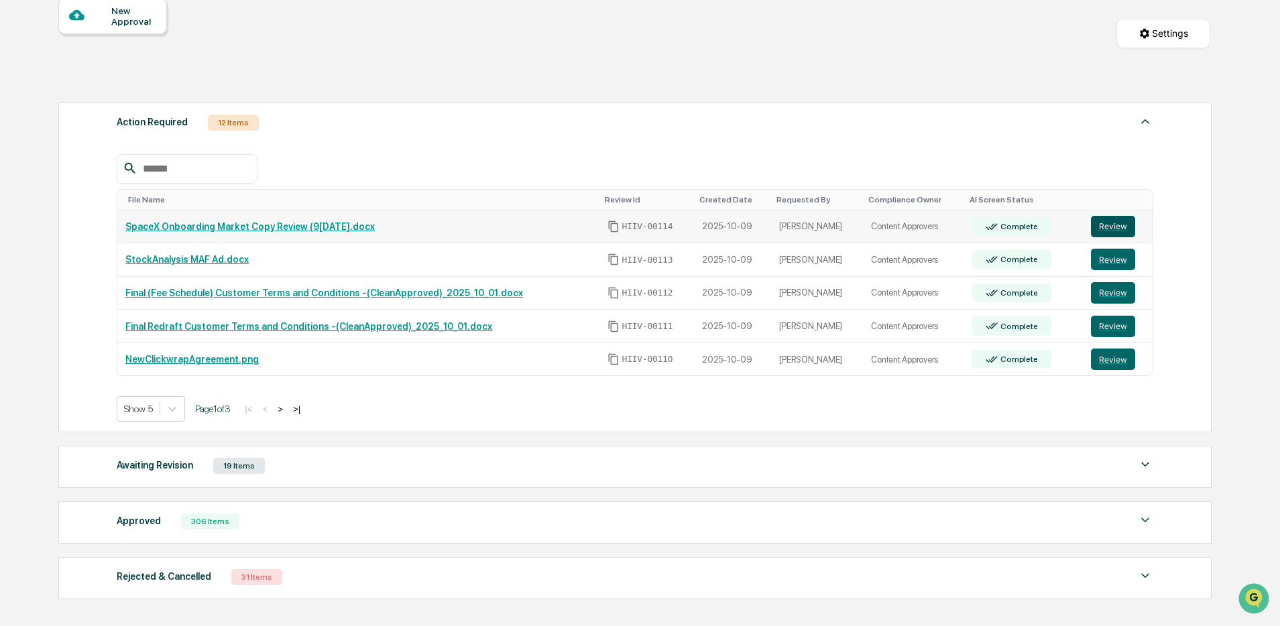
click at [1107, 232] on button "Review" at bounding box center [1113, 226] width 44 height 21
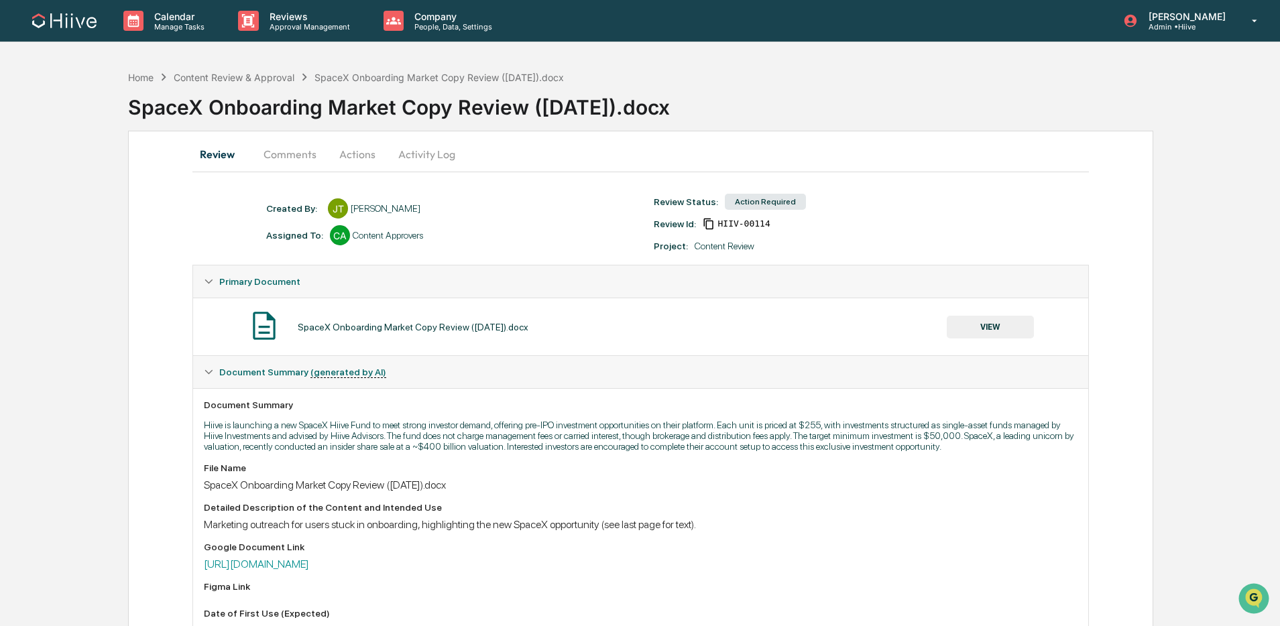
drag, startPoint x: 278, startPoint y: 155, endPoint x: 299, endPoint y: 164, distance: 22.5
click at [278, 156] on button "Comments" at bounding box center [290, 154] width 74 height 32
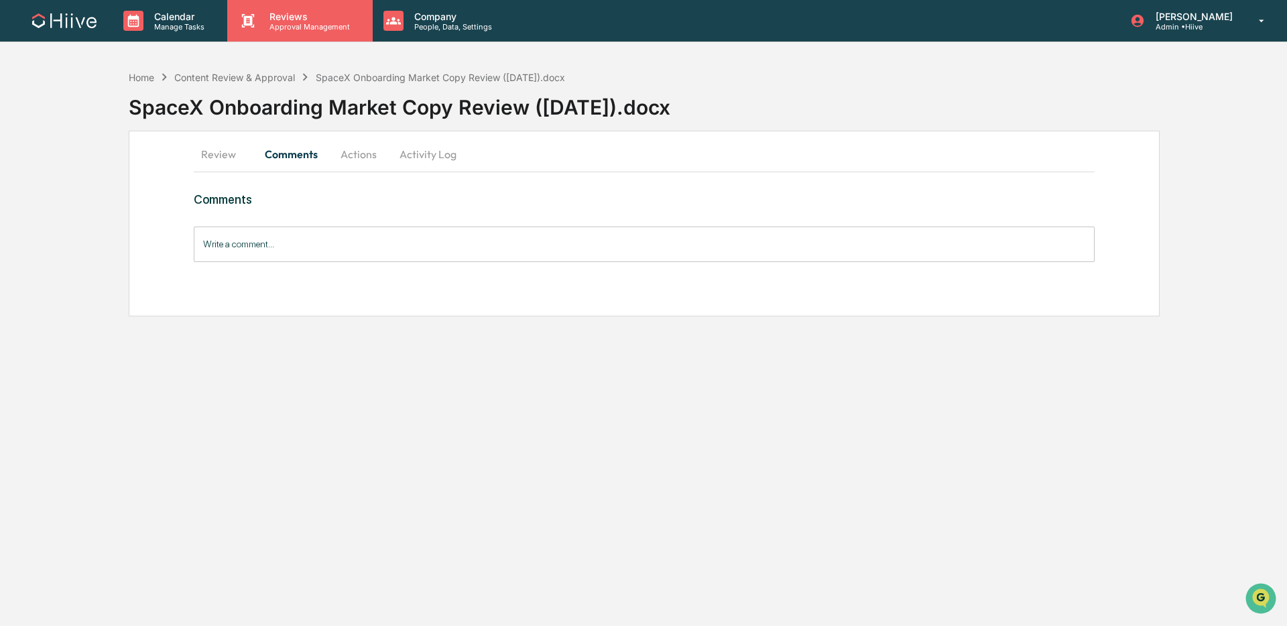
click at [227, 26] on div "Reviews Approval Management" at bounding box center [299, 21] width 145 height 42
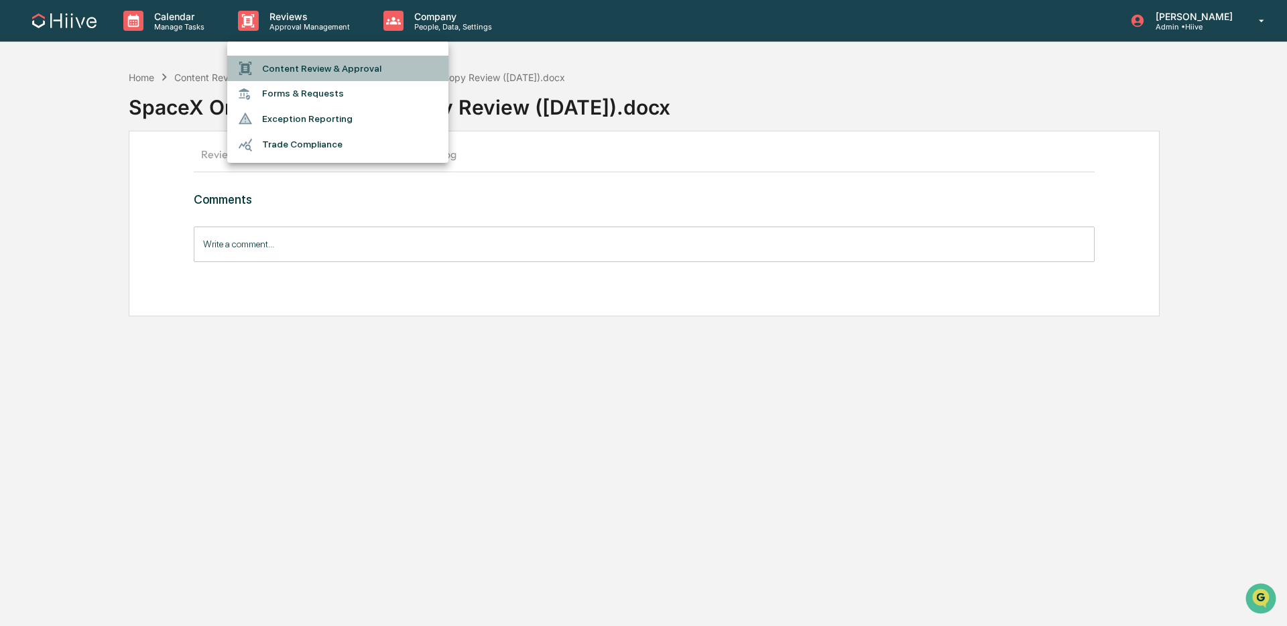
click at [259, 63] on div at bounding box center [250, 68] width 24 height 15
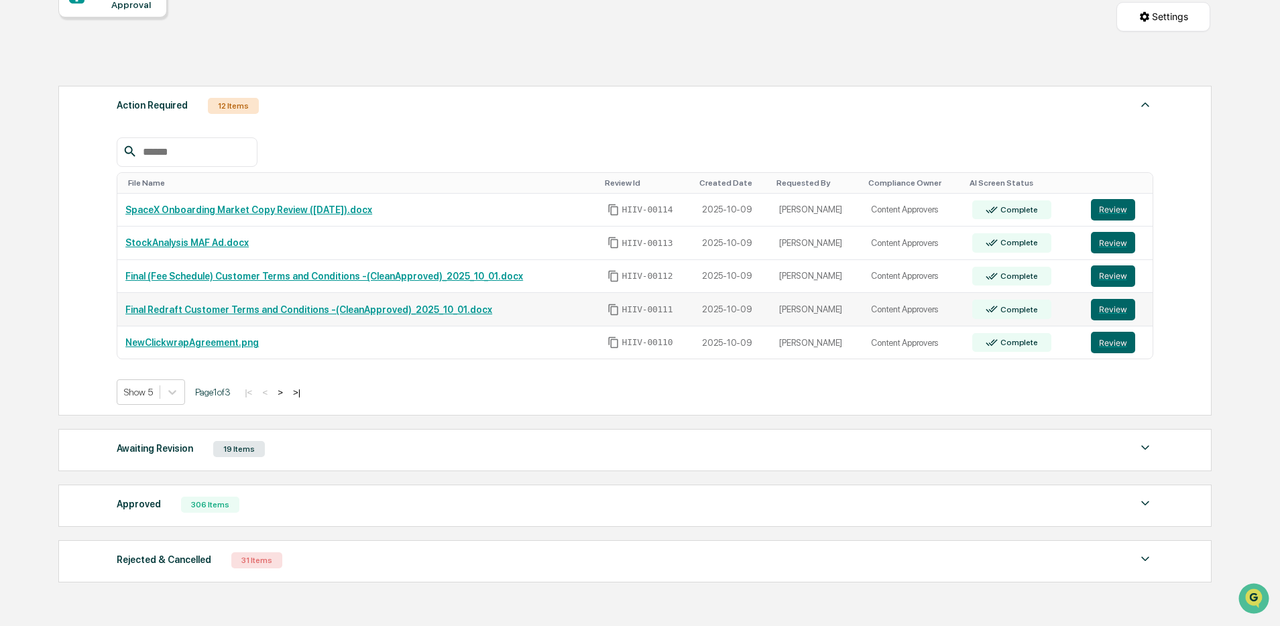
scroll to position [184, 0]
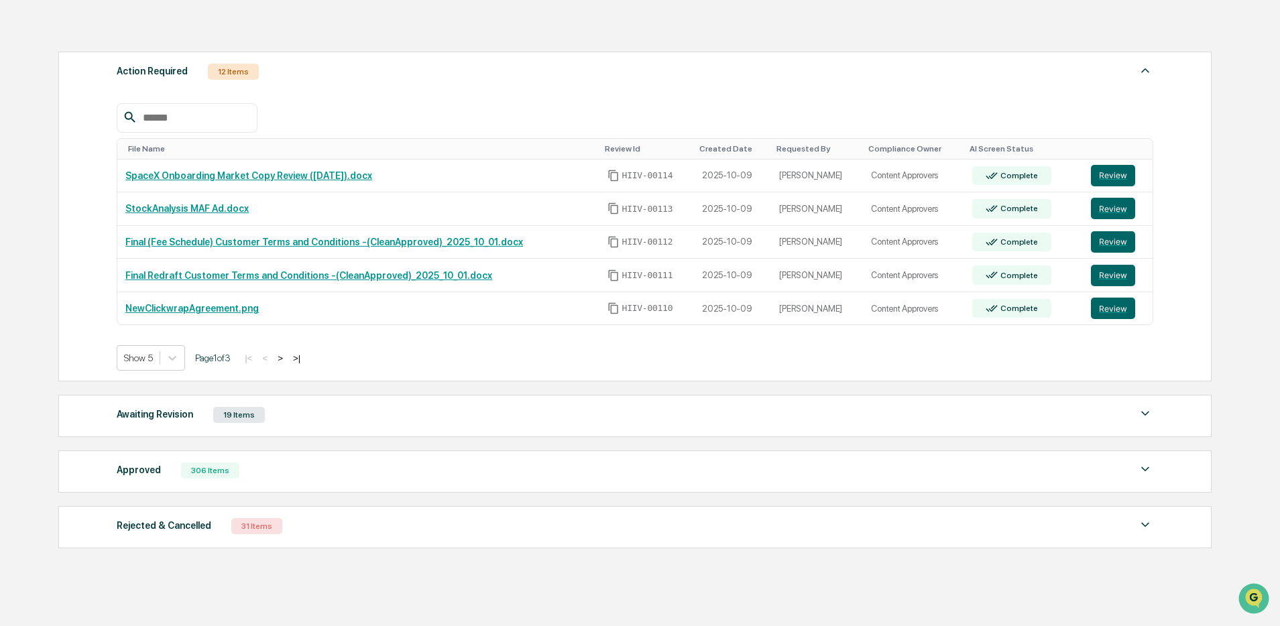
click at [287, 360] on button ">" at bounding box center [280, 358] width 13 height 11
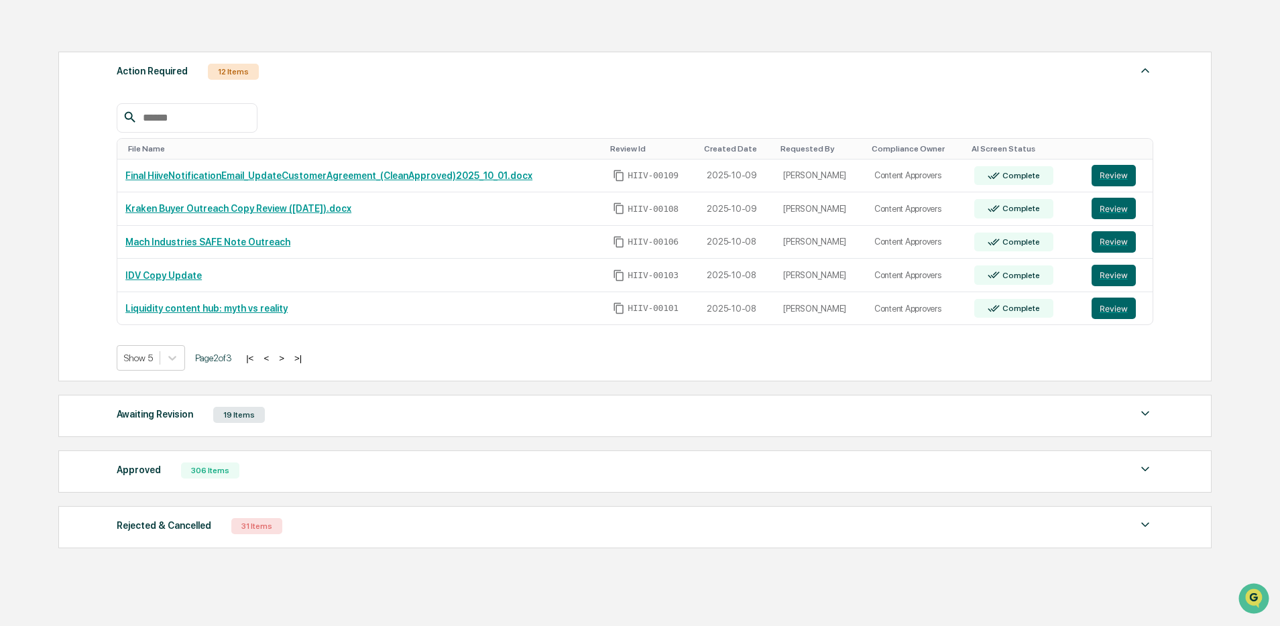
click at [288, 360] on button ">" at bounding box center [281, 358] width 13 height 11
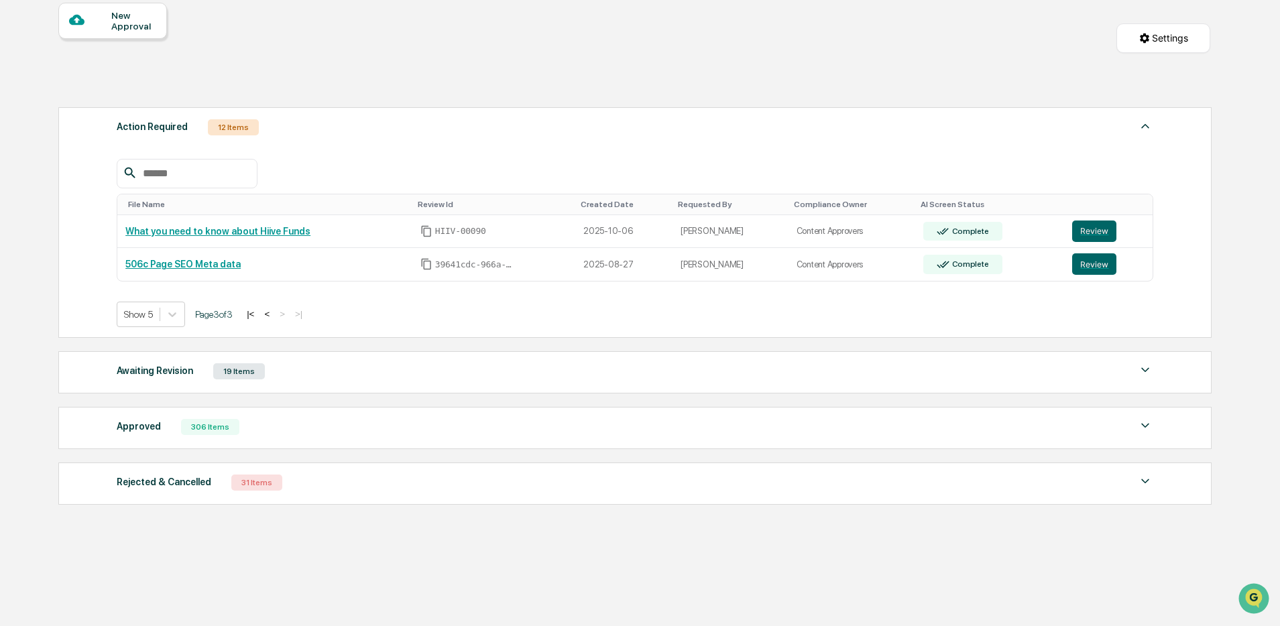
scroll to position [0, 0]
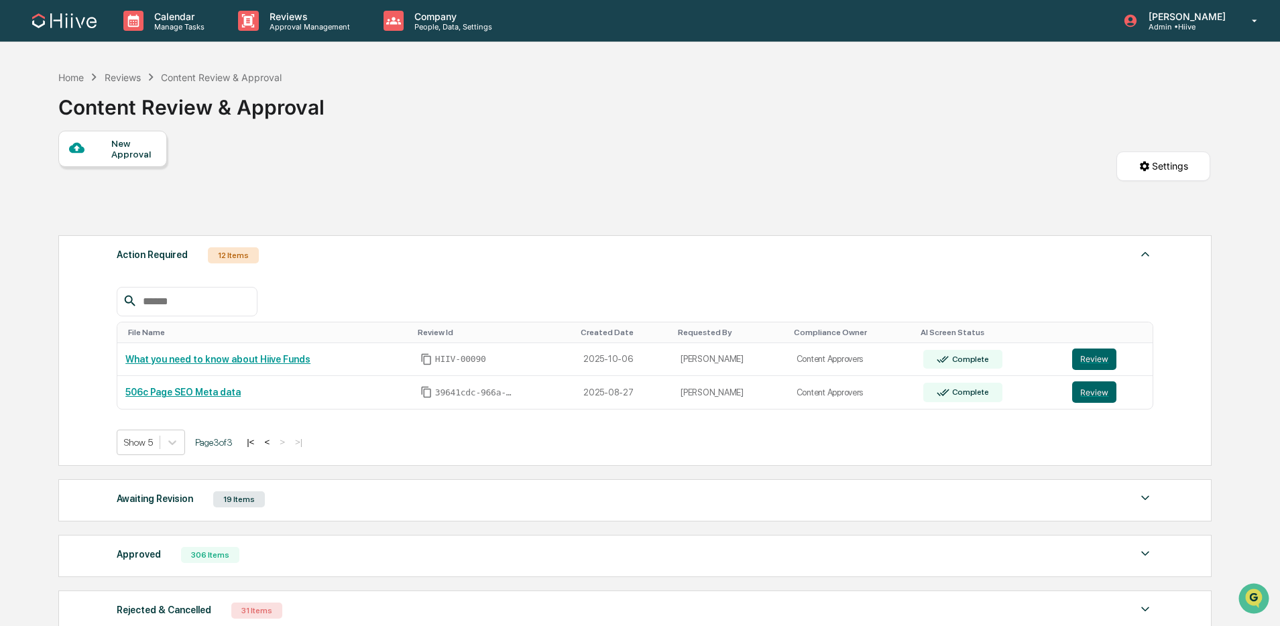
click at [274, 447] on button "<" at bounding box center [266, 442] width 13 height 11
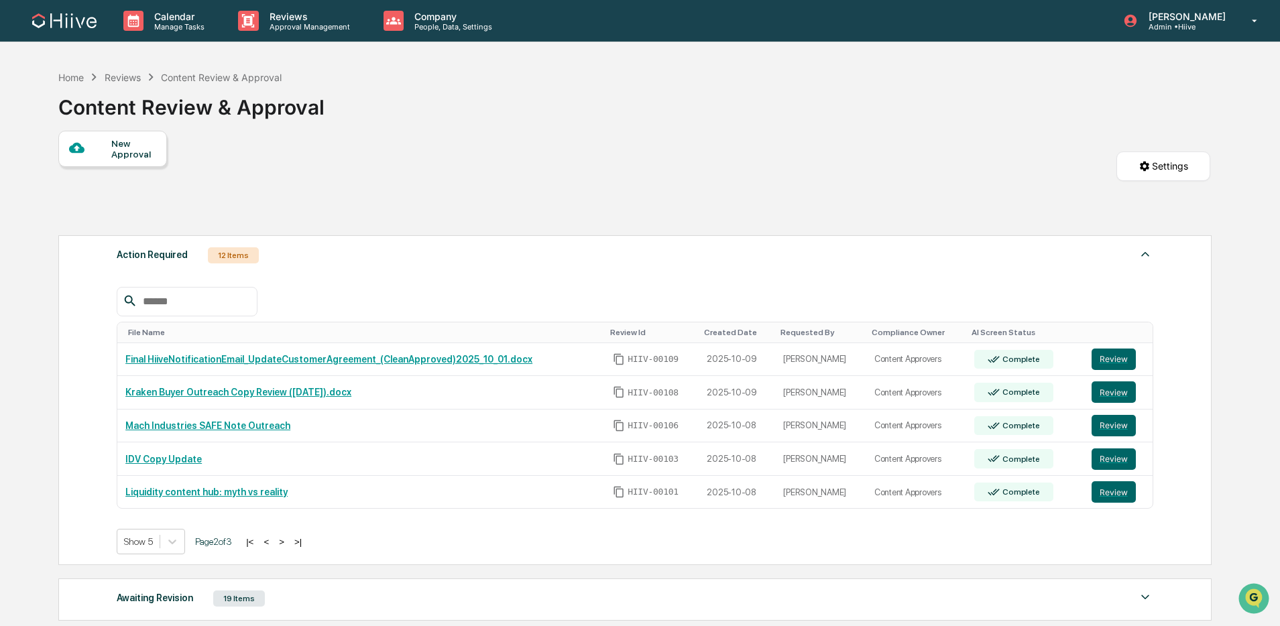
scroll to position [50, 0]
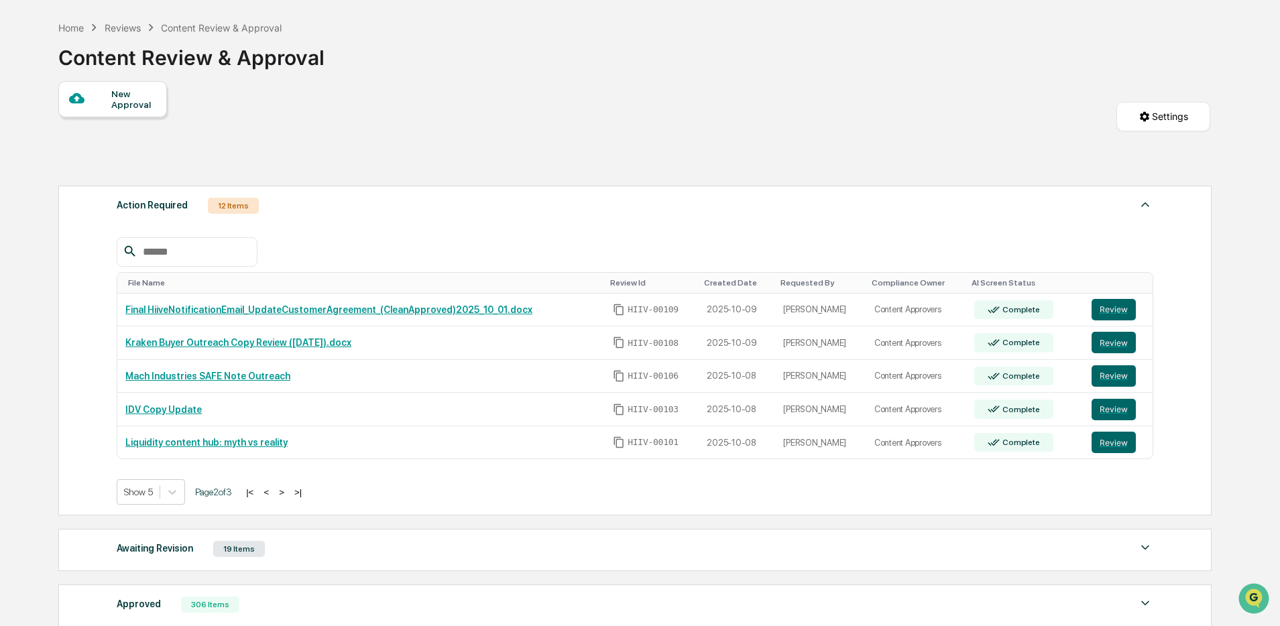
click at [273, 495] on button "<" at bounding box center [265, 492] width 13 height 11
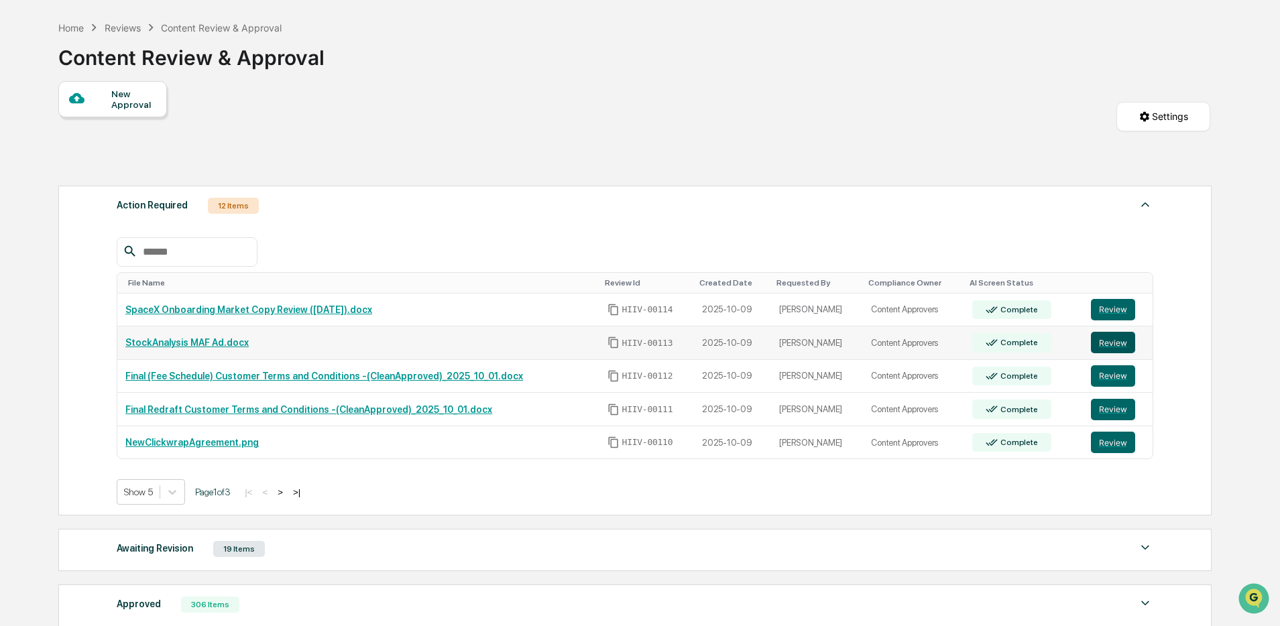
click at [1118, 341] on button "Review" at bounding box center [1113, 342] width 44 height 21
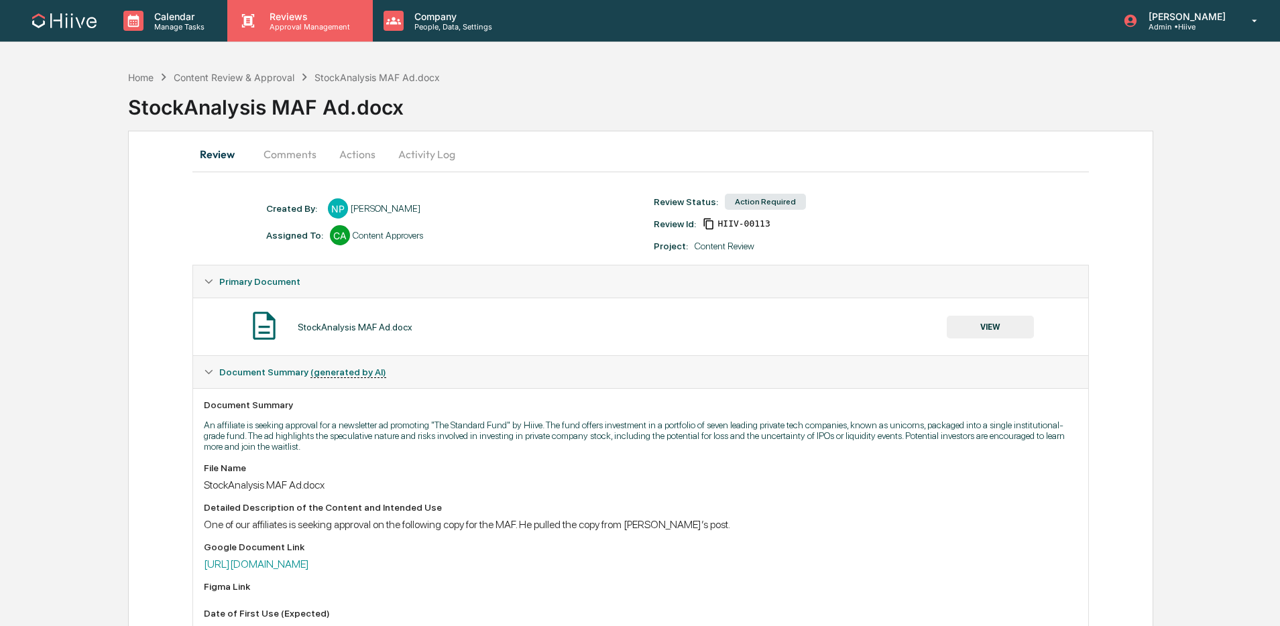
click at [270, 20] on p "Reviews" at bounding box center [308, 16] width 98 height 11
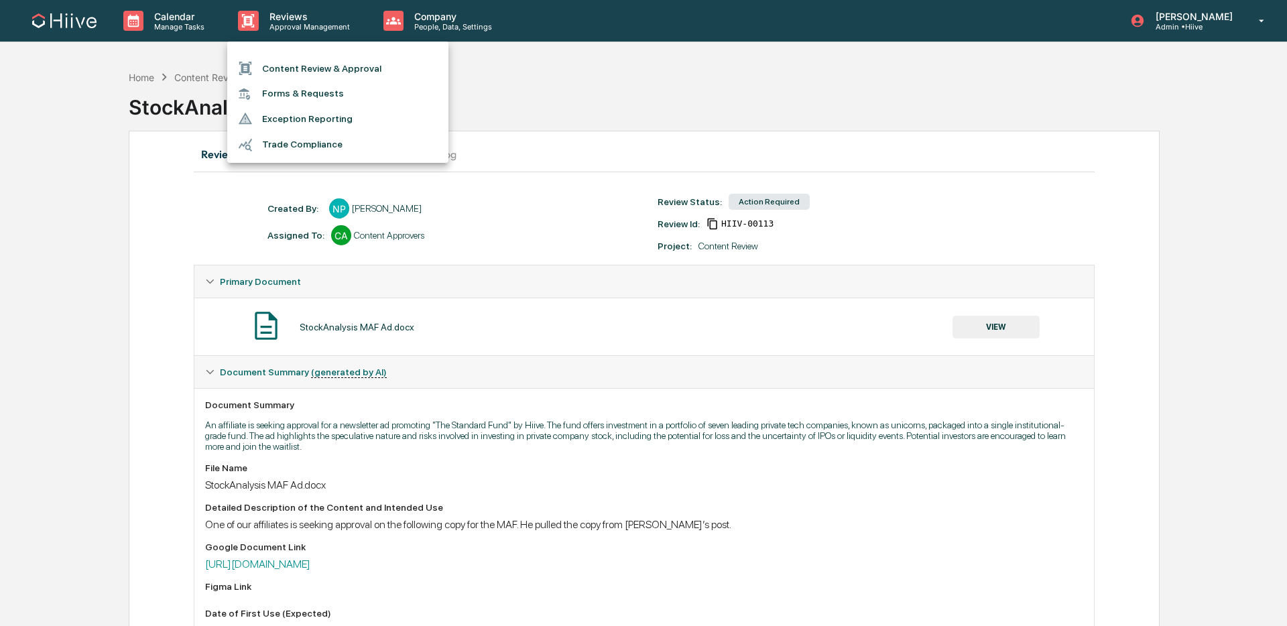
click at [272, 52] on ul "Content Review & Approval Forms & Requests Exception Reporting Trade Compliance" at bounding box center [337, 102] width 221 height 121
click at [269, 70] on li "Content Review & Approval" at bounding box center [337, 68] width 221 height 25
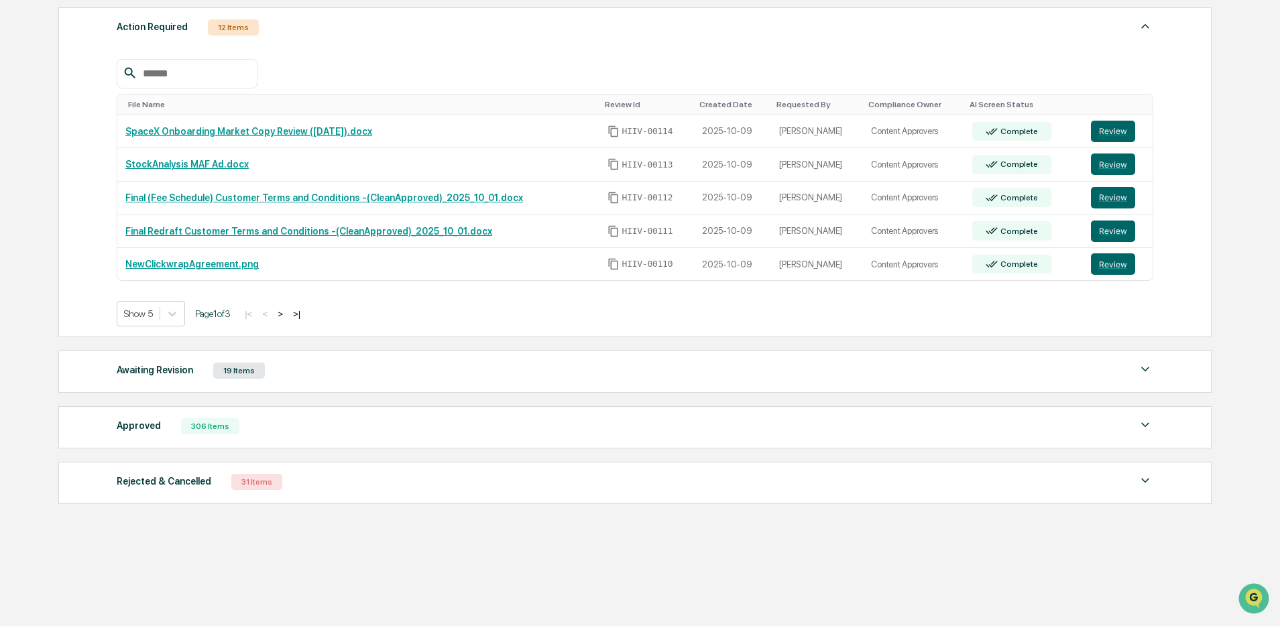
click at [329, 373] on div "Awaiting Revision 19 Items" at bounding box center [635, 370] width 1037 height 19
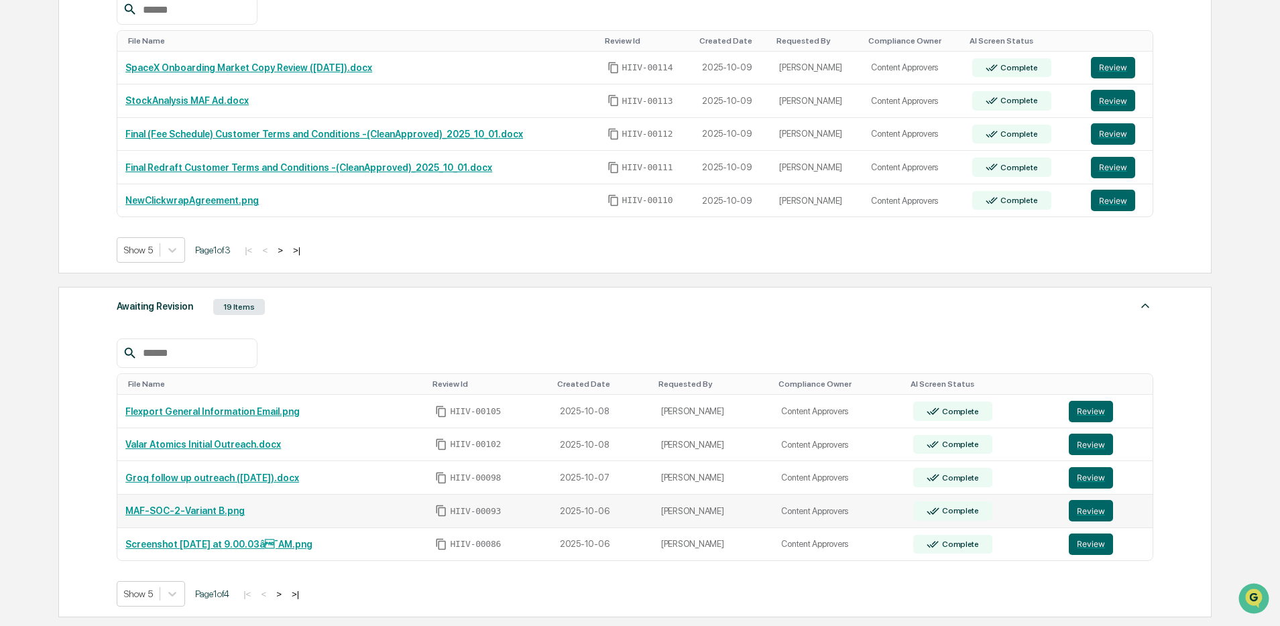
scroll to position [522, 0]
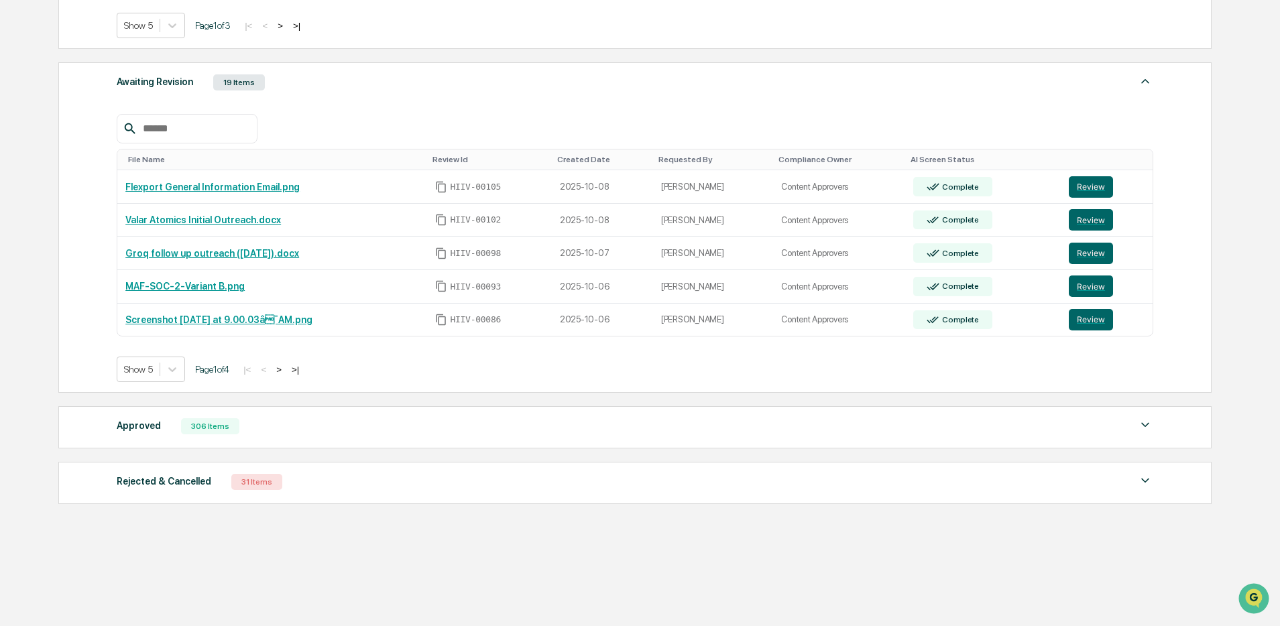
click at [266, 435] on div "Approved 306 Items File Name Review Id Created Date Requested By Compliance Own…" at bounding box center [634, 427] width 1153 height 42
click at [266, 437] on div "Approved 306 Items File Name Review Id Created Date Requested By Compliance Own…" at bounding box center [634, 427] width 1153 height 42
drag, startPoint x: 242, startPoint y: 422, endPoint x: 235, endPoint y: 423, distance: 6.8
click at [241, 422] on div "Approved 306 Items" at bounding box center [635, 426] width 1037 height 19
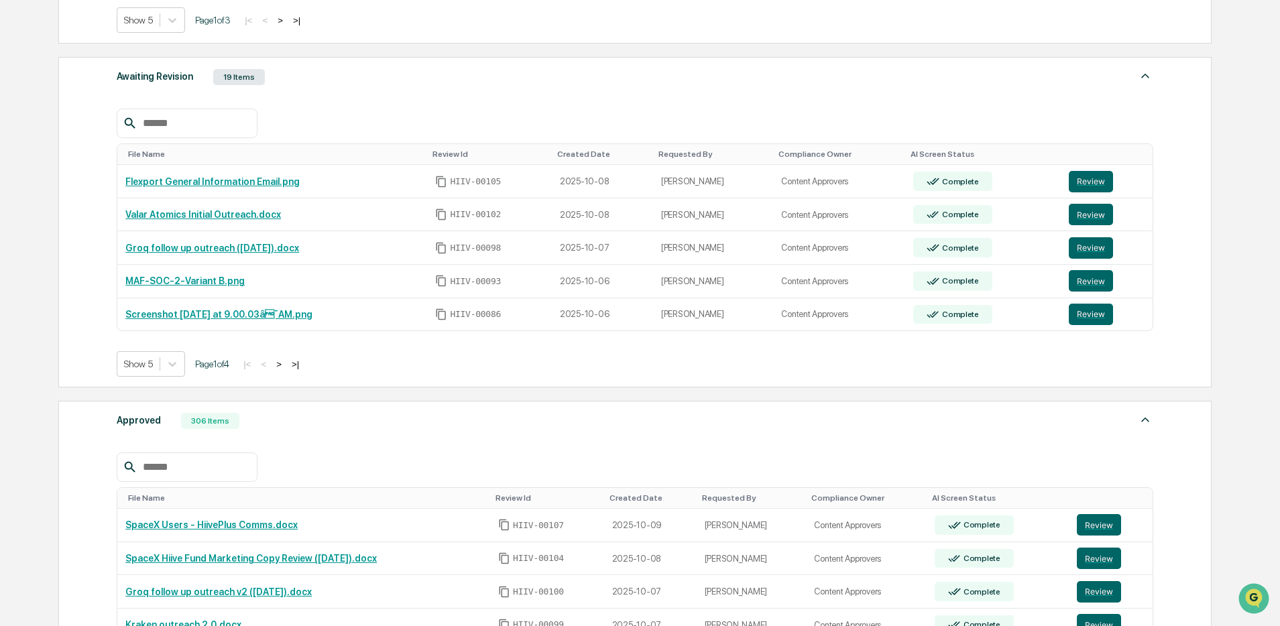
click at [175, 472] on input "text" at bounding box center [194, 467] width 114 height 17
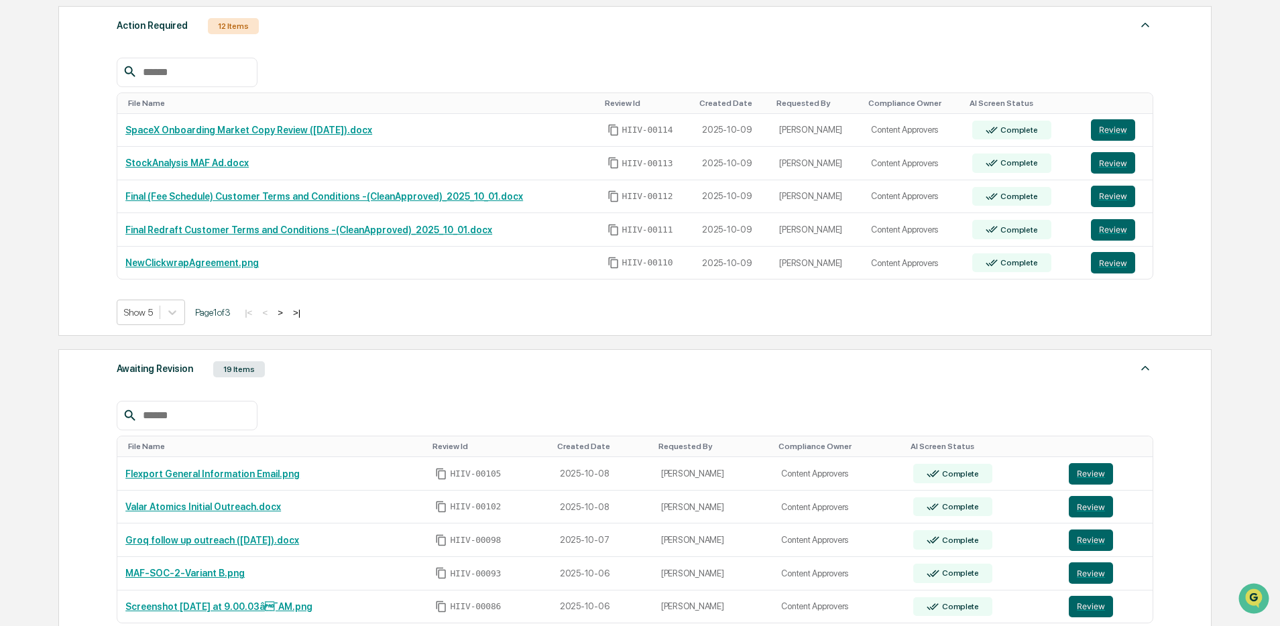
scroll to position [217, 0]
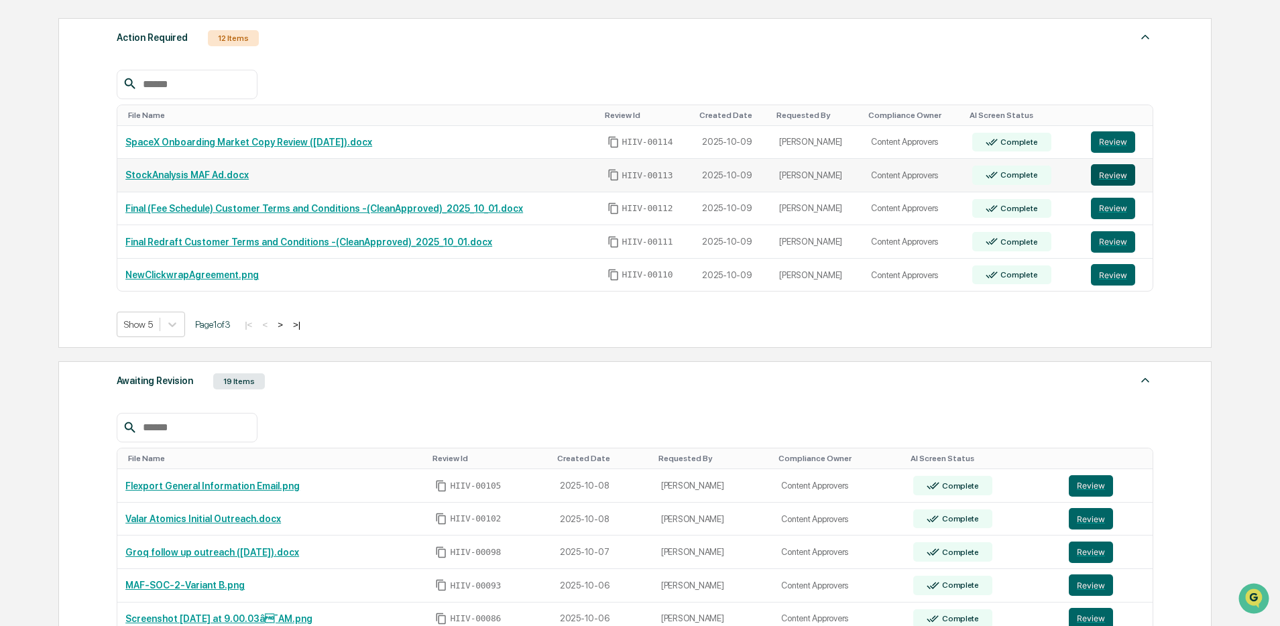
type input "*******"
click at [1123, 174] on button "Review" at bounding box center [1113, 174] width 44 height 21
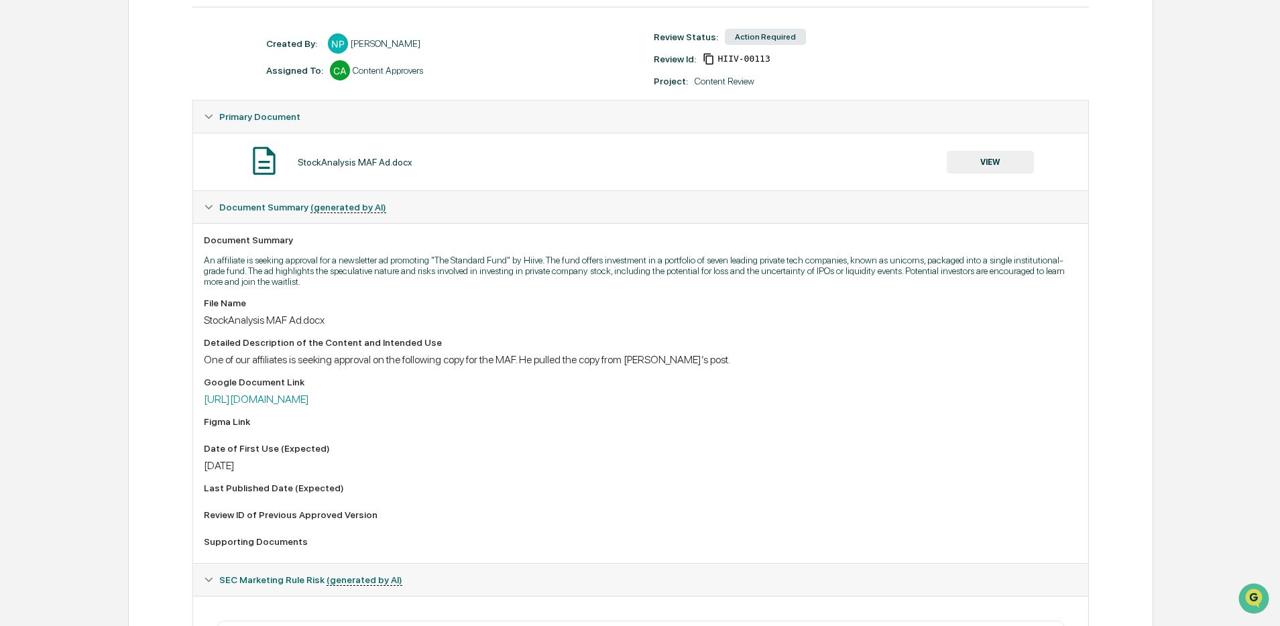
drag, startPoint x: 320, startPoint y: 270, endPoint x: 247, endPoint y: 275, distance: 72.6
click at [321, 270] on p "An affiliate is seeking approval for a newsletter ad promoting "The Standard Fu…" at bounding box center [640, 271] width 873 height 32
drag, startPoint x: 204, startPoint y: 263, endPoint x: 461, endPoint y: 265, distance: 256.8
click at [461, 264] on p "An affiliate is seeking approval for a newsletter ad promoting "The Standard Fu…" at bounding box center [640, 271] width 873 height 32
copy p "An affiliate is seeking approval for a newsletter ad promoting"
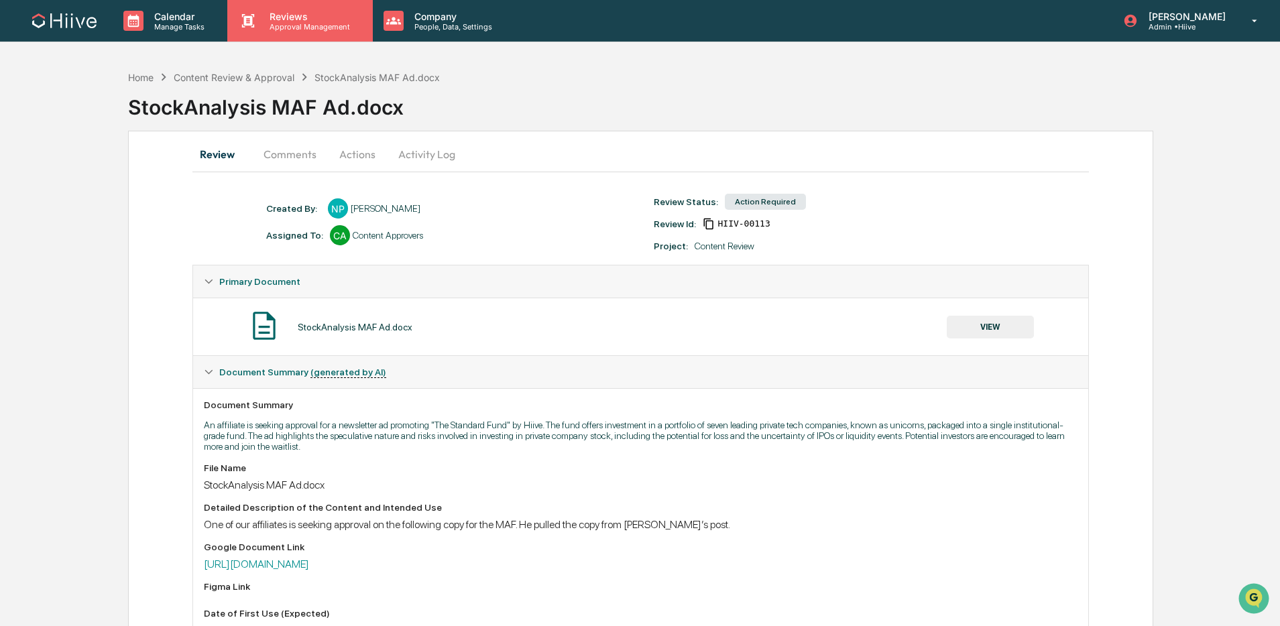
click at [280, 27] on p "Approval Management" at bounding box center [308, 26] width 98 height 9
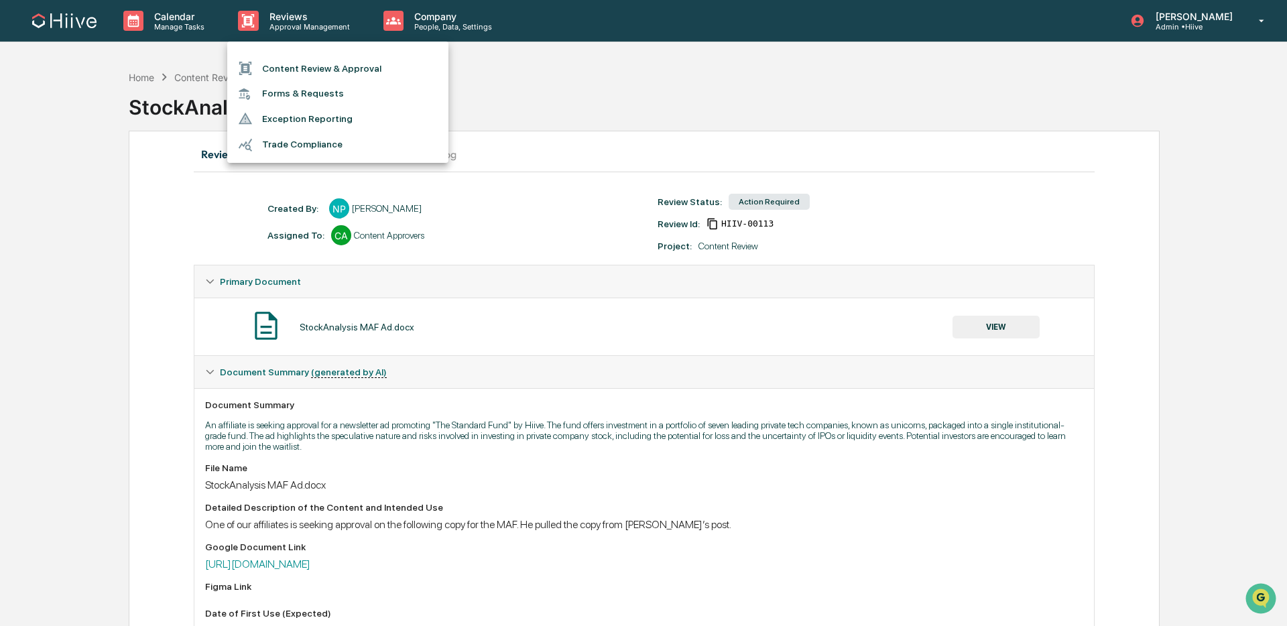
drag, startPoint x: 589, startPoint y: 191, endPoint x: 575, endPoint y: 194, distance: 15.0
click at [589, 192] on div at bounding box center [643, 313] width 1287 height 626
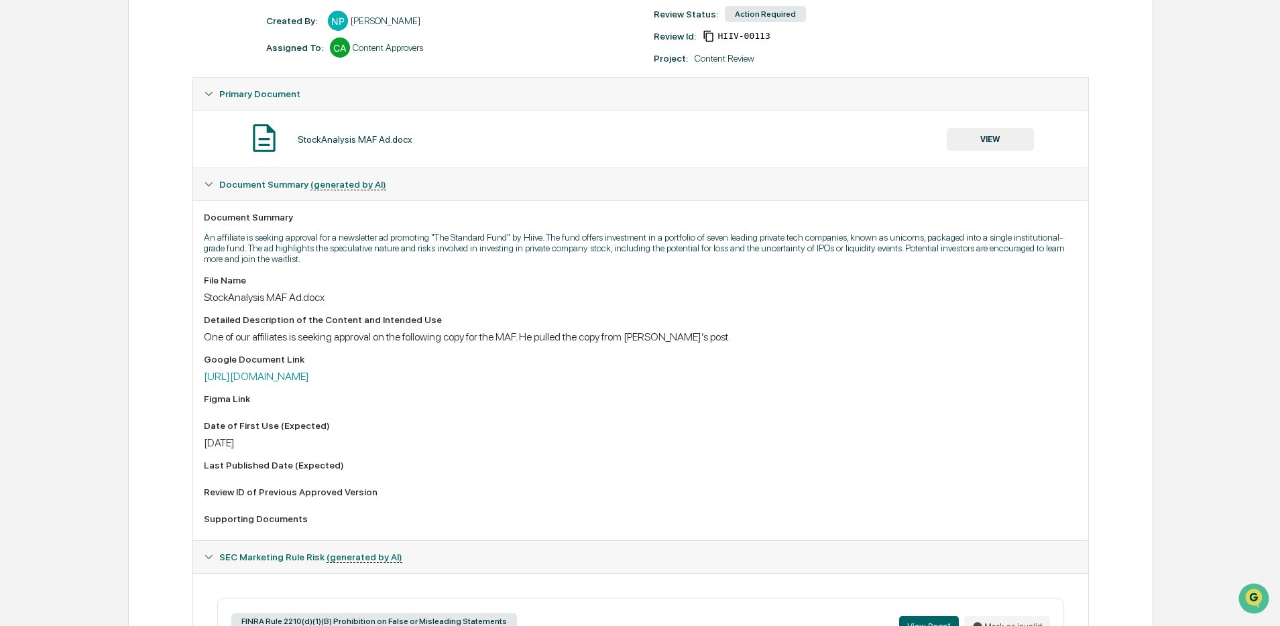
scroll to position [182, 0]
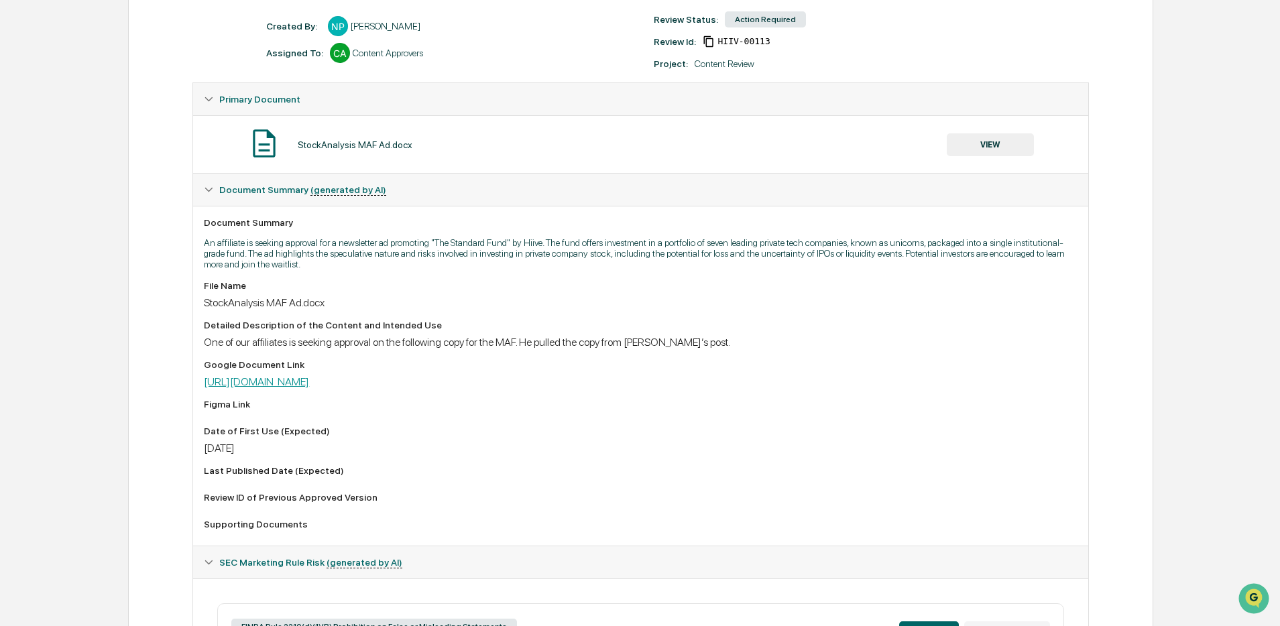
click at [309, 388] on link "[URL][DOMAIN_NAME]" at bounding box center [256, 381] width 105 height 13
